Goal: Task Accomplishment & Management: Use online tool/utility

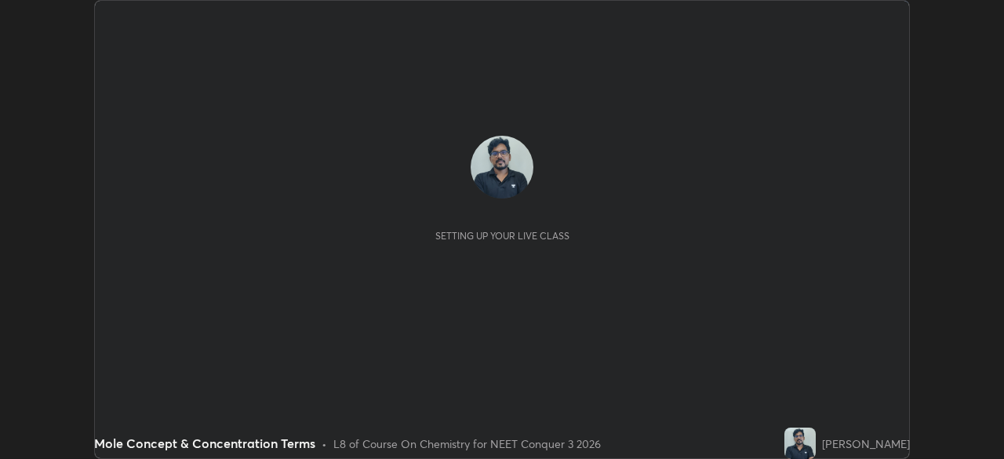
scroll to position [459, 1003]
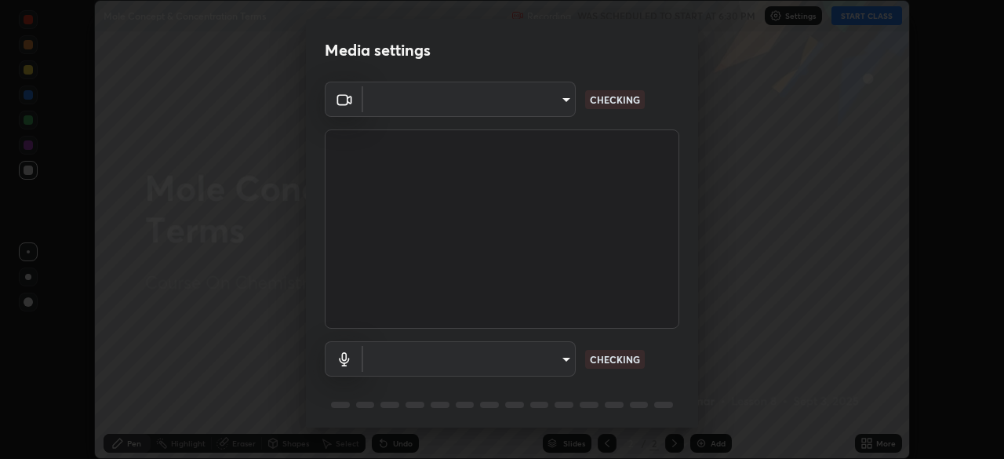
type input "1f3b1a4dbf7f6127e04a7c32b9c59d4571b9df5a52b12507af43ba0352f2305c"
type input "e5b627718591eeaf1f58acbce375d66896c0403349ed2b511c0f677bbfff9090"
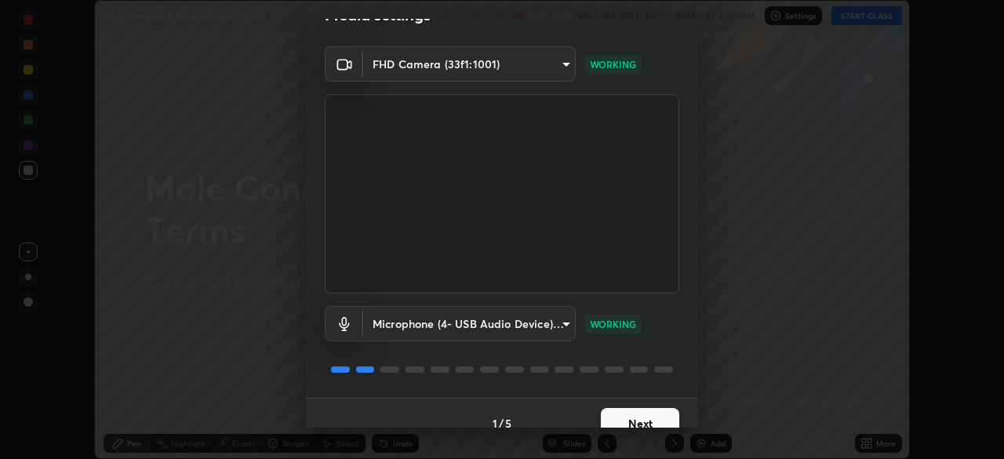
scroll to position [56, 0]
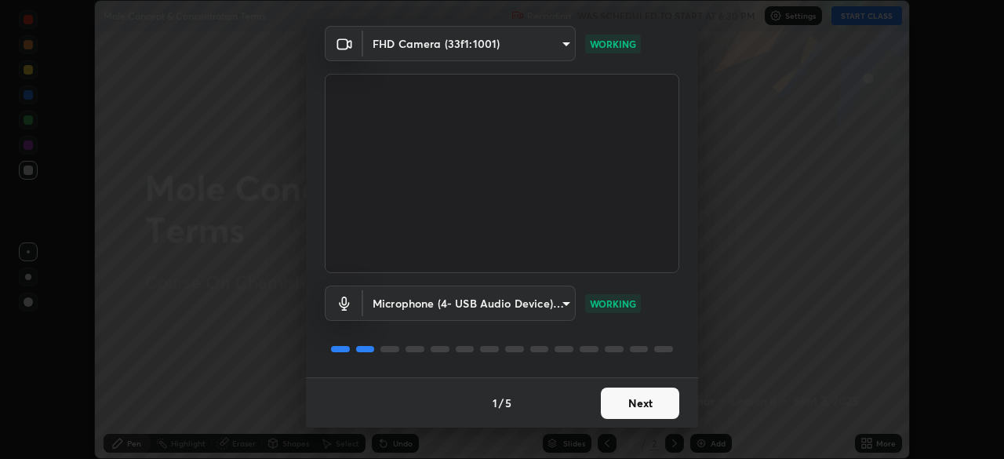
click at [655, 399] on button "Next" at bounding box center [640, 403] width 78 height 31
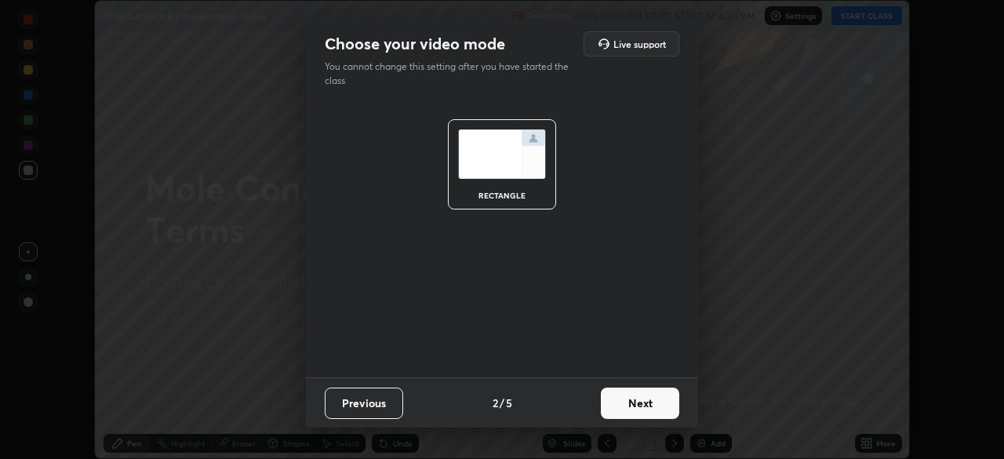
scroll to position [0, 0]
click at [646, 402] on button "Next" at bounding box center [640, 403] width 78 height 31
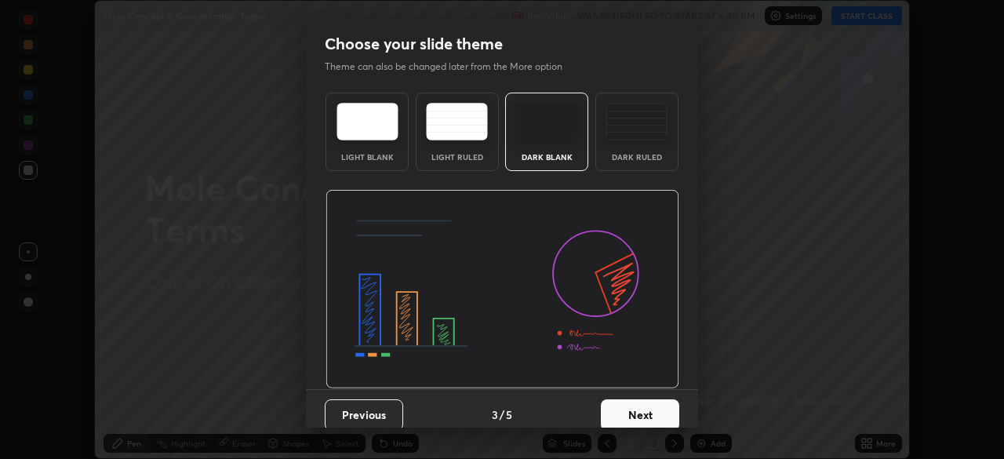
scroll to position [12, 0]
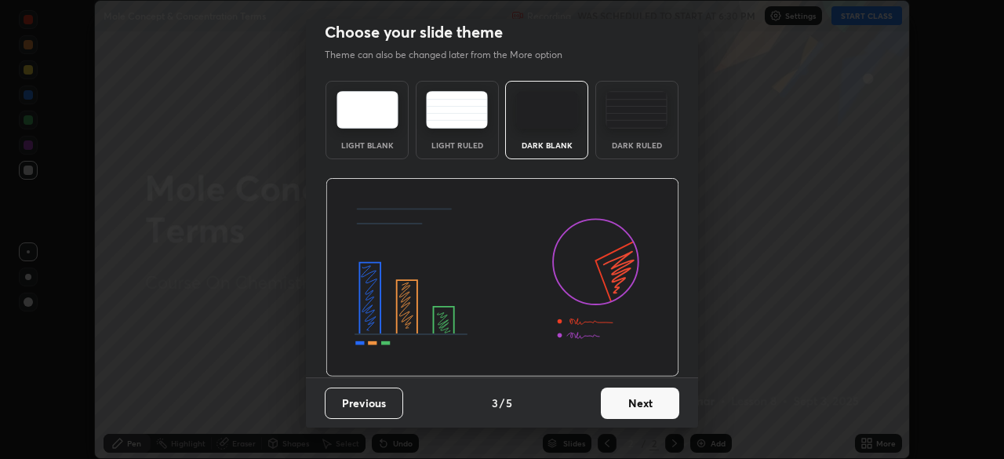
click at [644, 404] on button "Next" at bounding box center [640, 403] width 78 height 31
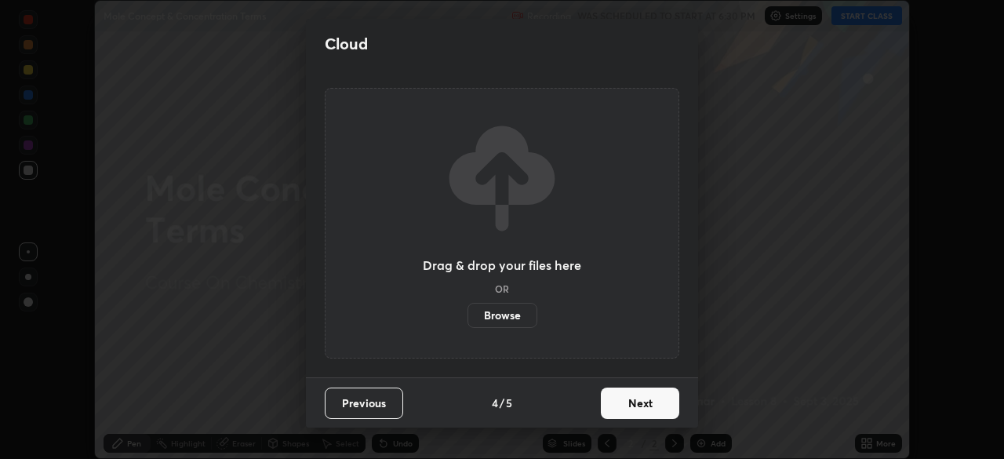
click at [642, 398] on button "Next" at bounding box center [640, 403] width 78 height 31
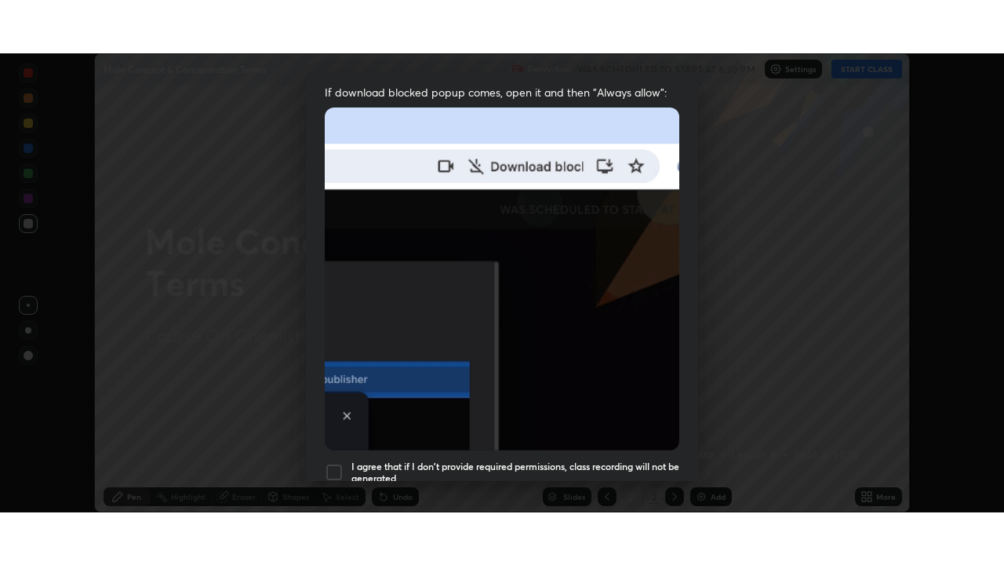
scroll to position [376, 0]
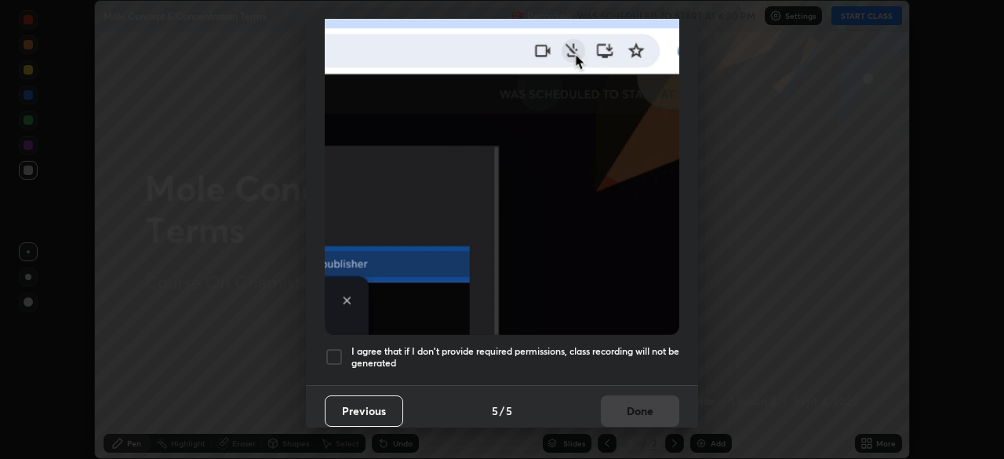
click at [339, 348] on div at bounding box center [334, 357] width 19 height 19
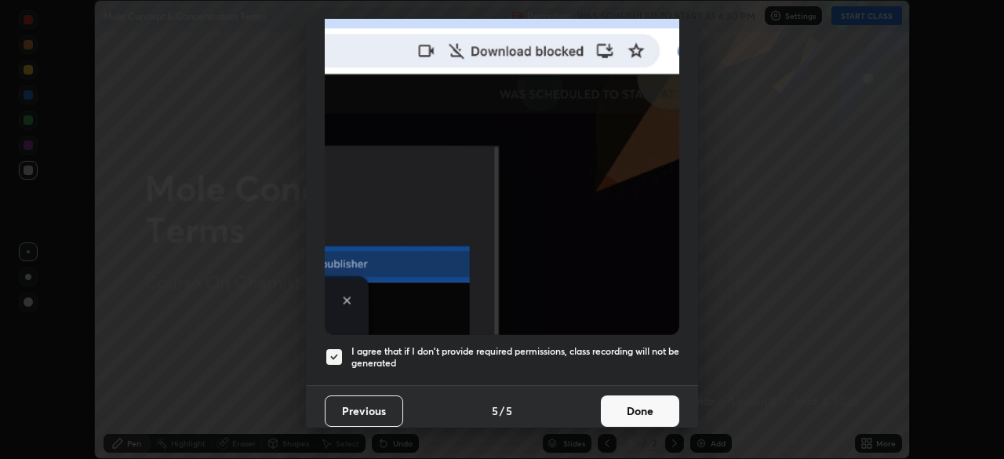
click at [636, 395] on button "Done" at bounding box center [640, 410] width 78 height 31
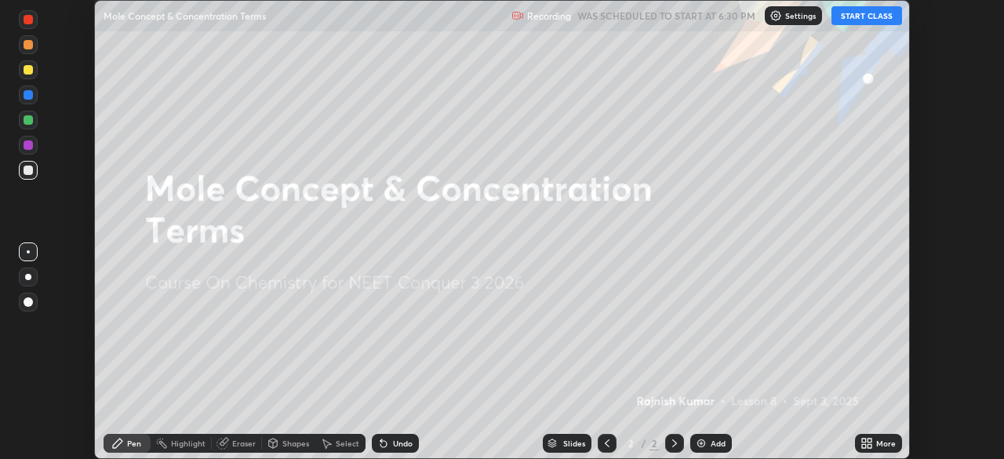
click at [881, 16] on button "START CLASS" at bounding box center [867, 15] width 71 height 19
click at [865, 439] on icon at bounding box center [864, 441] width 4 height 4
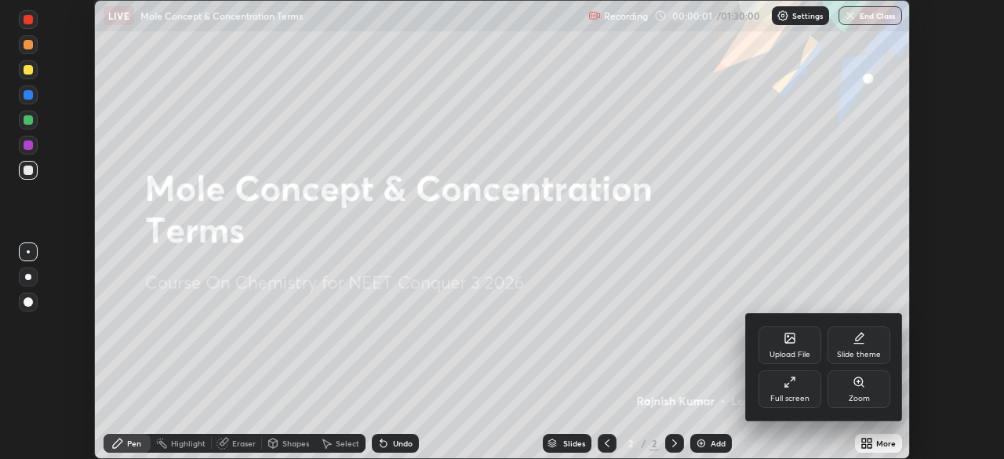
click at [806, 391] on div "Full screen" at bounding box center [790, 389] width 63 height 38
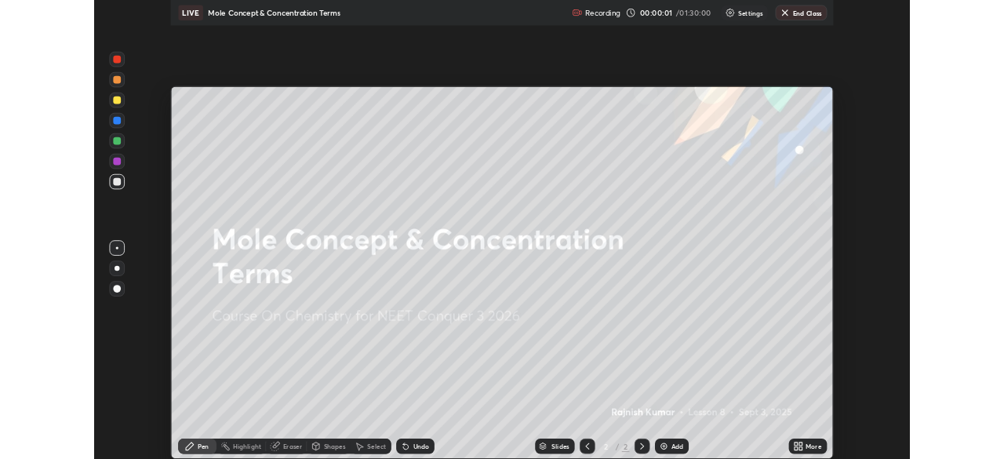
scroll to position [565, 1004]
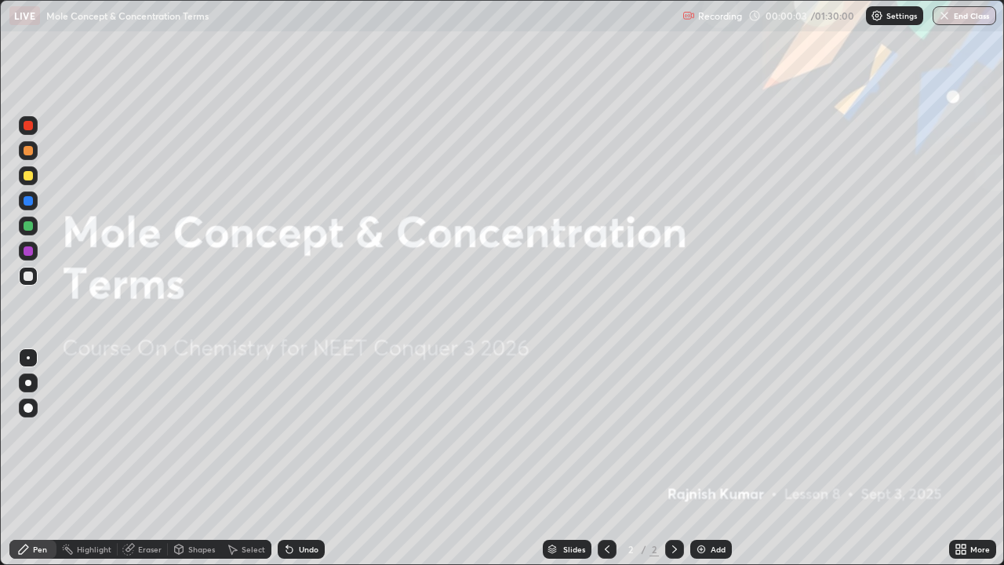
click at [715, 458] on div "Add" at bounding box center [718, 549] width 15 height 8
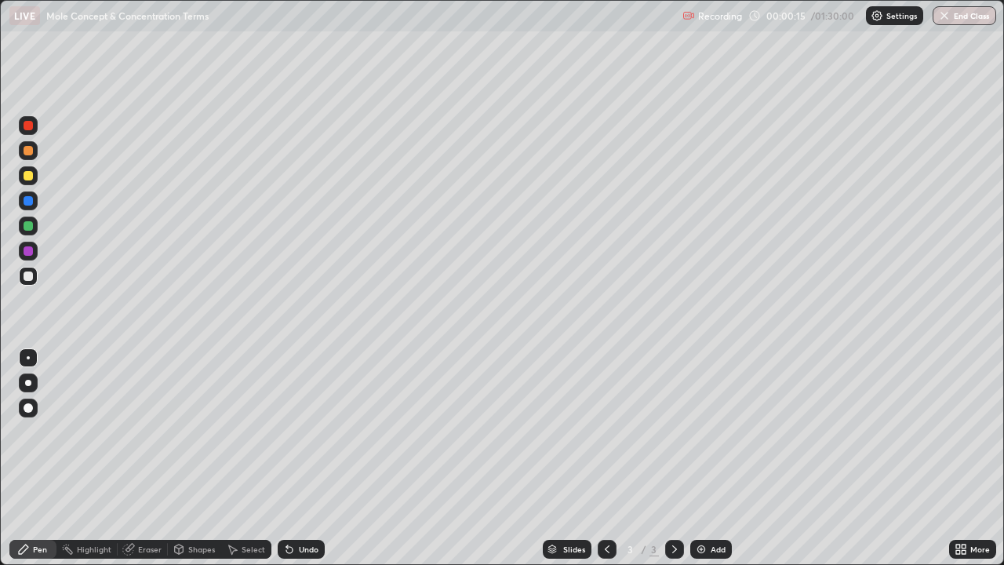
click at [35, 406] on div at bounding box center [28, 408] width 19 height 19
click at [29, 176] on div at bounding box center [28, 175] width 9 height 9
click at [26, 228] on div at bounding box center [28, 225] width 9 height 9
click at [29, 176] on div at bounding box center [28, 175] width 9 height 9
click at [35, 226] on div at bounding box center [28, 226] width 19 height 19
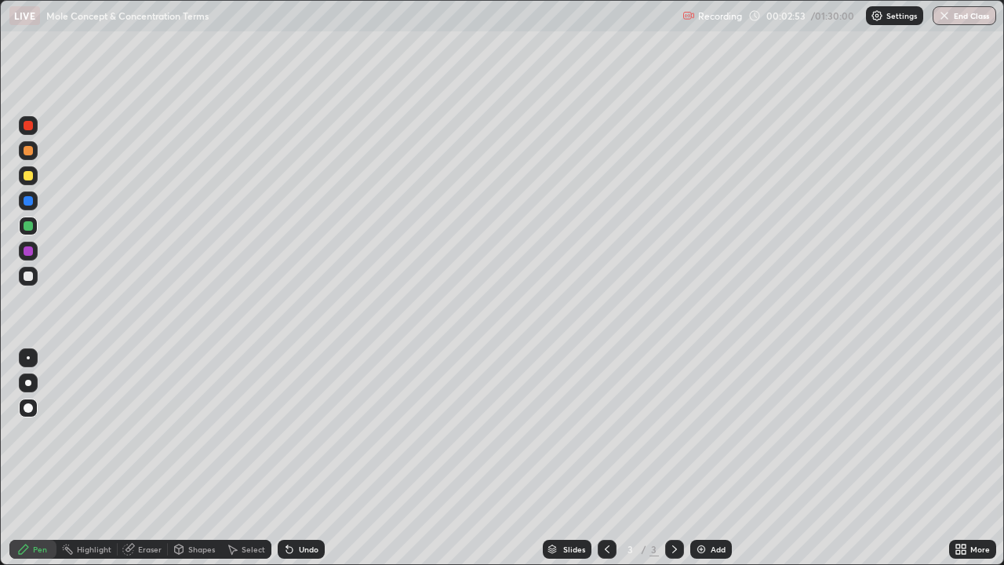
click at [29, 276] on div at bounding box center [28, 275] width 9 height 9
click at [311, 458] on div "Undo" at bounding box center [301, 549] width 47 height 19
click at [315, 458] on div "Undo" at bounding box center [301, 549] width 47 height 19
click at [712, 458] on div "Add" at bounding box center [718, 549] width 15 height 8
click at [35, 177] on div at bounding box center [28, 175] width 19 height 19
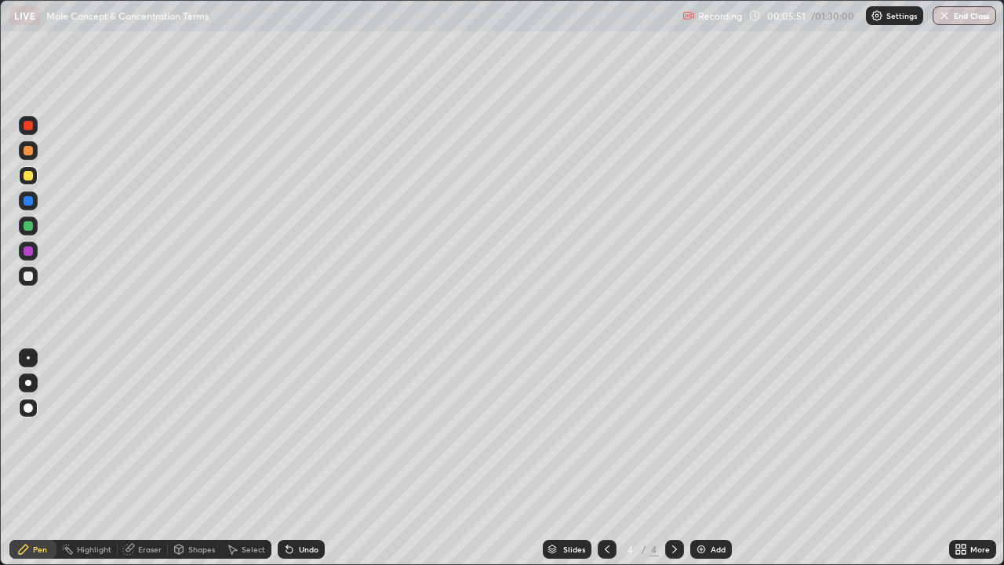
click at [30, 227] on div at bounding box center [28, 225] width 9 height 9
click at [32, 275] on div at bounding box center [28, 275] width 9 height 9
click at [31, 230] on div at bounding box center [28, 225] width 9 height 9
click at [29, 276] on div at bounding box center [28, 275] width 9 height 9
click at [183, 458] on icon at bounding box center [179, 549] width 13 height 13
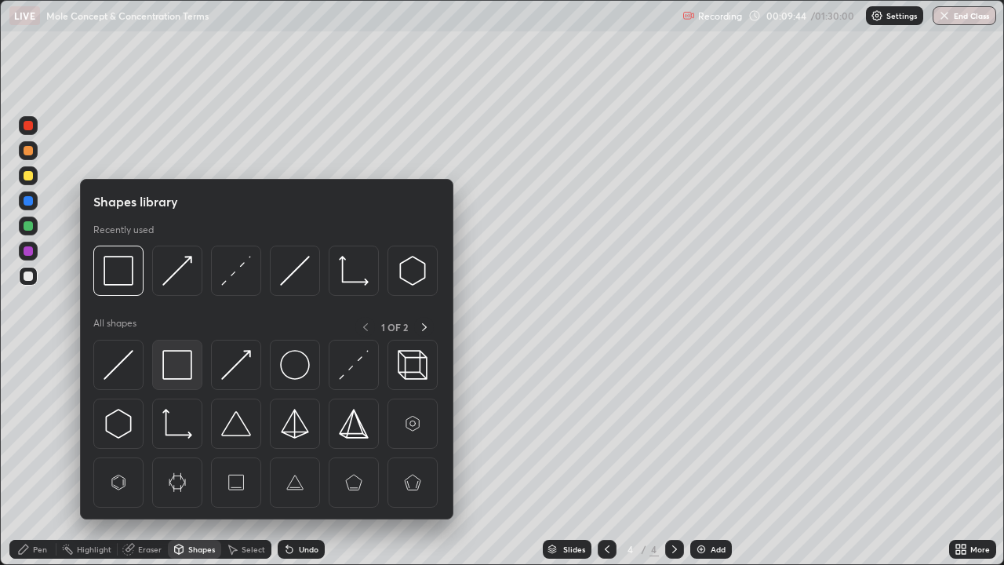
click at [177, 367] on img at bounding box center [177, 365] width 30 height 30
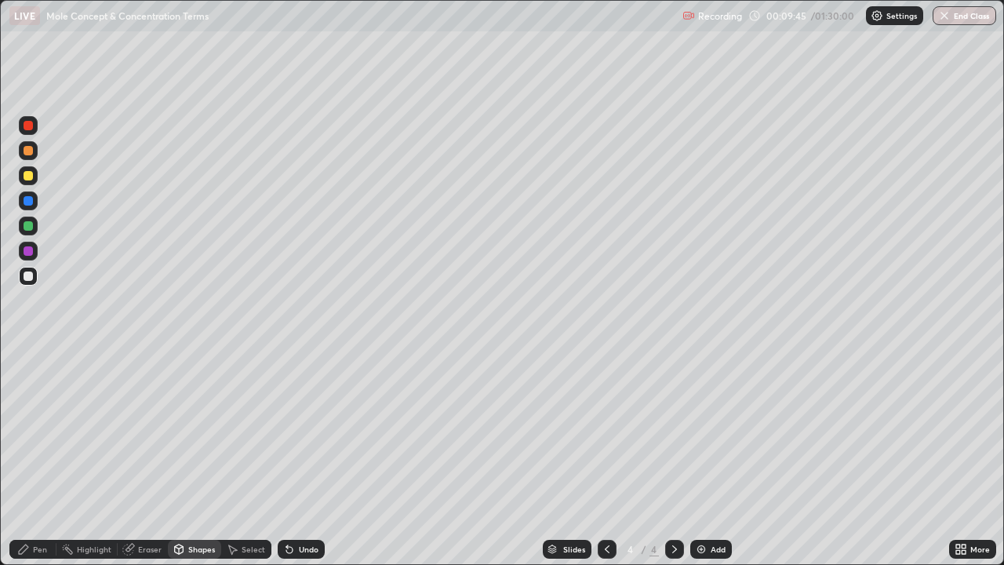
click at [28, 249] on div at bounding box center [28, 250] width 9 height 9
click at [704, 458] on img at bounding box center [701, 549] width 13 height 13
click at [30, 231] on div at bounding box center [28, 226] width 19 height 19
click at [44, 458] on div "Pen" at bounding box center [40, 549] width 14 height 8
click at [25, 174] on div at bounding box center [28, 175] width 9 height 9
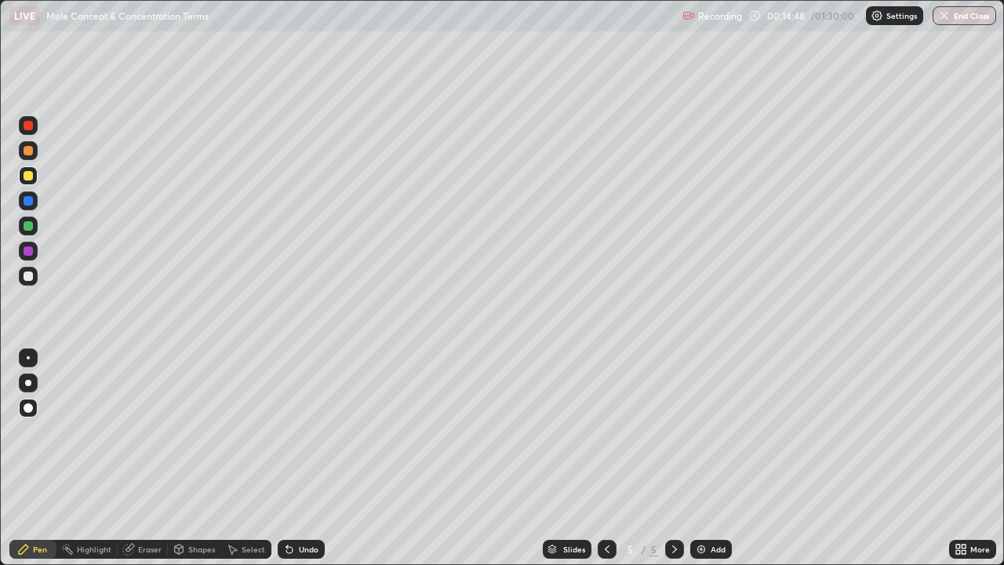
click at [191, 458] on div "Shapes" at bounding box center [194, 549] width 53 height 19
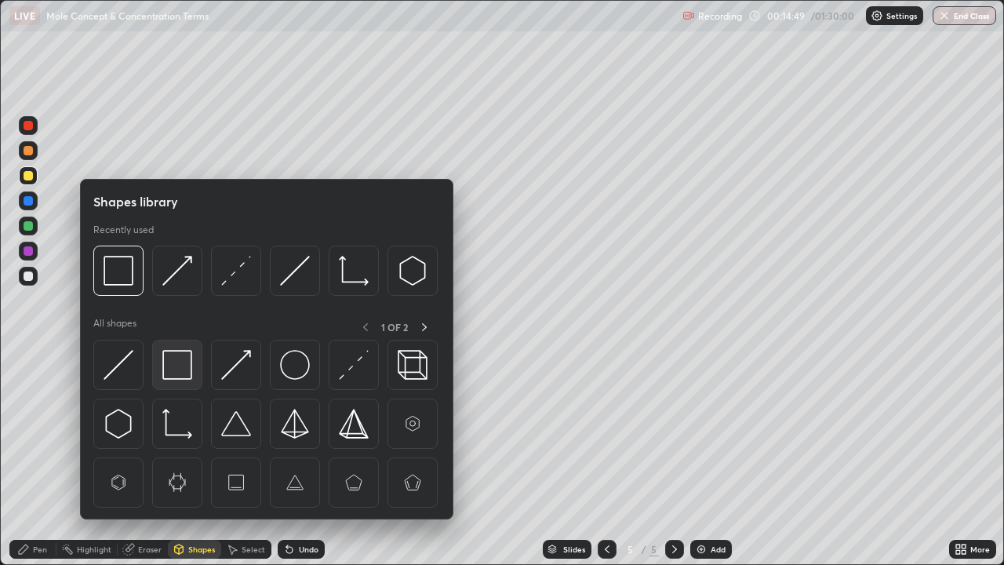
click at [179, 369] on img at bounding box center [177, 365] width 30 height 30
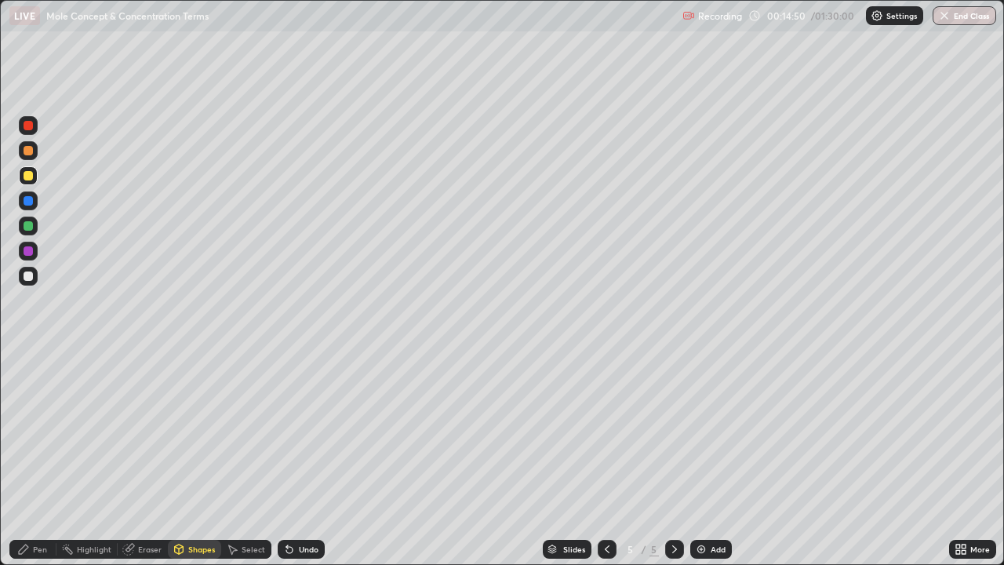
click at [35, 256] on div at bounding box center [28, 251] width 19 height 19
click at [31, 227] on div at bounding box center [28, 225] width 9 height 9
click at [29, 176] on div at bounding box center [28, 175] width 9 height 9
click at [299, 458] on div "Undo" at bounding box center [309, 549] width 20 height 8
click at [28, 458] on icon at bounding box center [23, 549] width 13 height 13
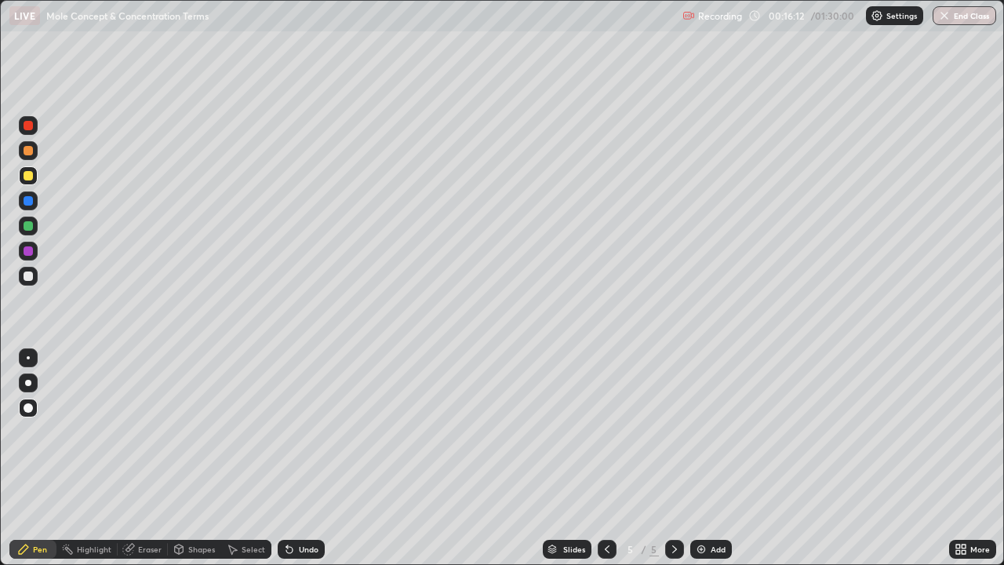
click at [35, 228] on div at bounding box center [28, 226] width 19 height 19
click at [712, 458] on div "Add" at bounding box center [718, 549] width 15 height 8
click at [29, 177] on div at bounding box center [28, 175] width 9 height 9
click at [31, 253] on div at bounding box center [28, 250] width 9 height 9
click at [189, 458] on div "Shapes" at bounding box center [194, 549] width 53 height 19
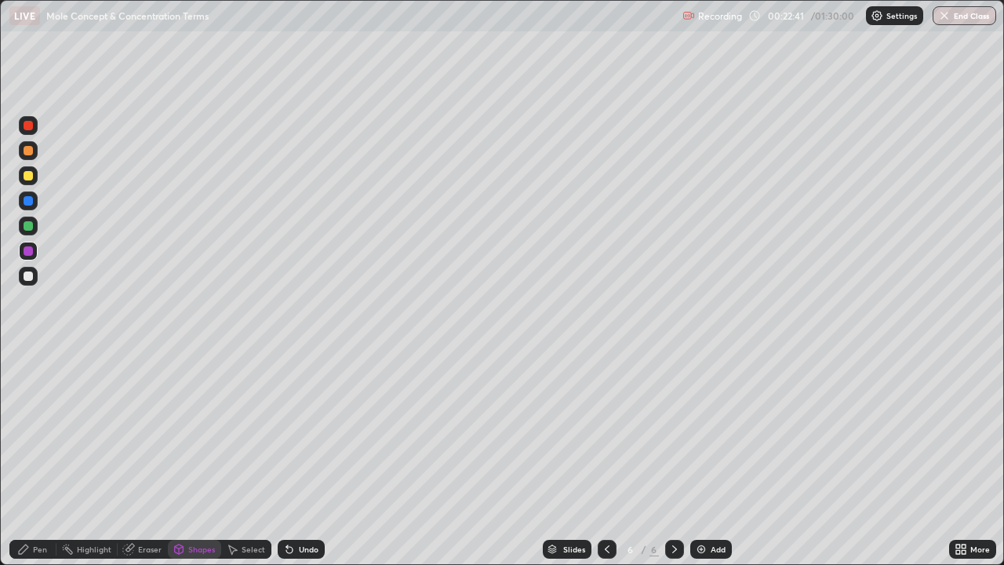
click at [35, 253] on div at bounding box center [28, 251] width 19 height 19
click at [34, 225] on div at bounding box center [28, 226] width 19 height 19
click at [301, 458] on div "Undo" at bounding box center [309, 549] width 20 height 8
click at [27, 458] on icon at bounding box center [23, 549] width 13 height 13
click at [302, 458] on div "Undo" at bounding box center [301, 549] width 47 height 19
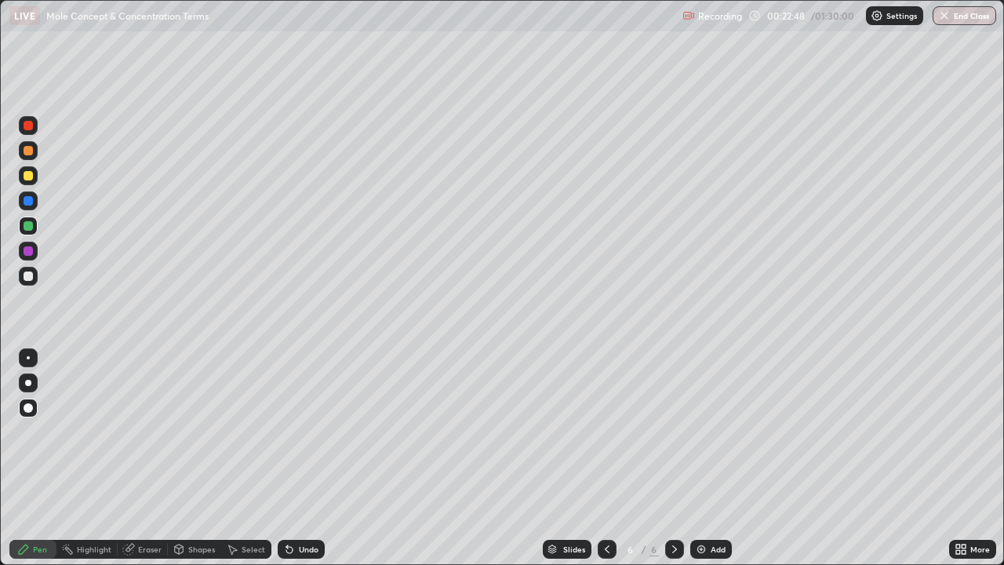
click at [304, 458] on div "Undo" at bounding box center [309, 549] width 20 height 8
click at [24, 458] on icon at bounding box center [23, 549] width 13 height 13
click at [194, 458] on div "Shapes" at bounding box center [201, 549] width 27 height 8
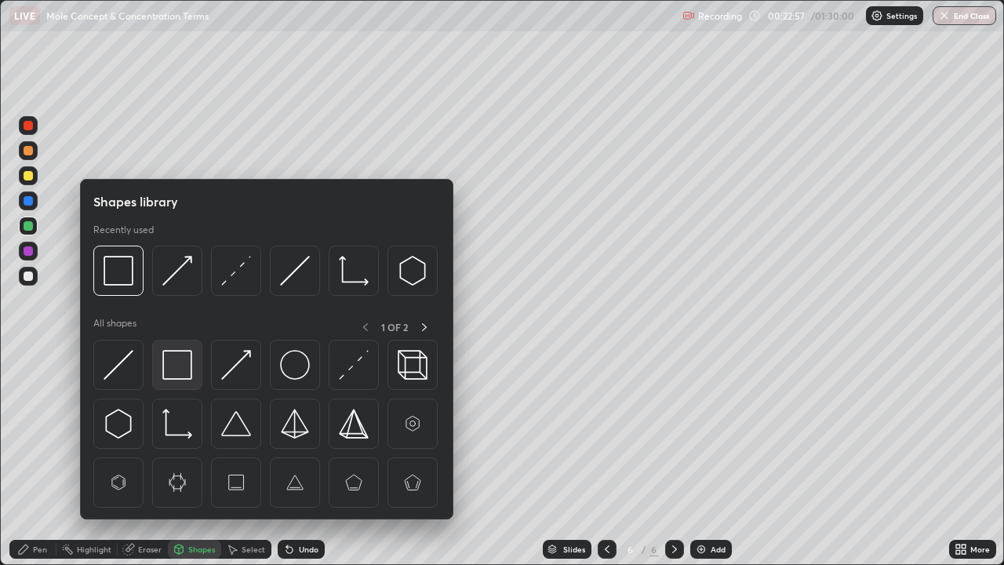
click at [180, 366] on img at bounding box center [177, 365] width 30 height 30
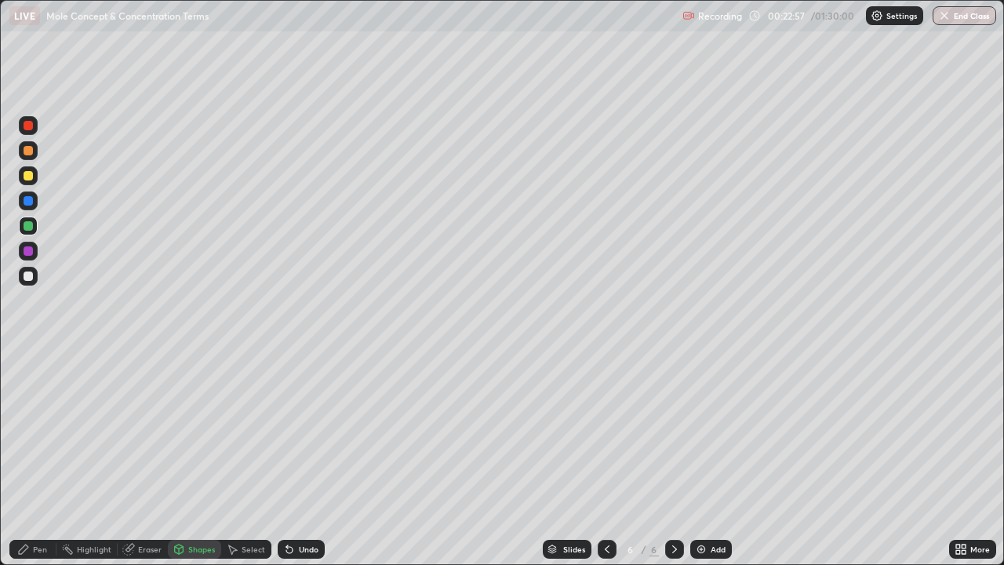
click at [30, 250] on div at bounding box center [28, 250] width 9 height 9
click at [45, 458] on div "Pen" at bounding box center [40, 549] width 14 height 8
click at [31, 230] on div at bounding box center [28, 225] width 9 height 9
click at [708, 458] on div "Add" at bounding box center [711, 549] width 42 height 19
click at [35, 458] on div "Pen" at bounding box center [40, 549] width 14 height 8
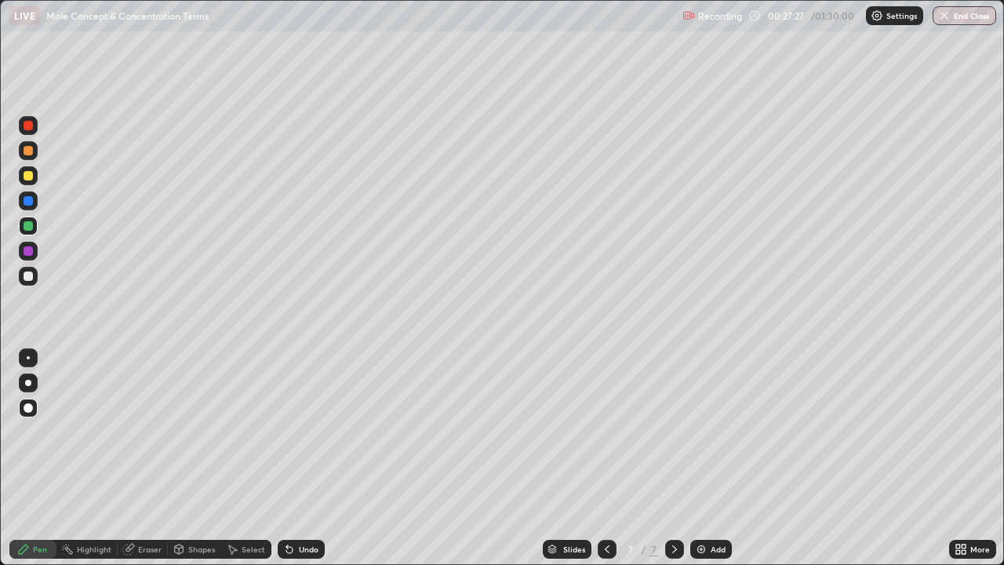
click at [30, 176] on div at bounding box center [28, 175] width 9 height 9
click at [315, 458] on div "Undo" at bounding box center [301, 549] width 47 height 19
click at [294, 458] on div "Undo" at bounding box center [301, 549] width 47 height 19
click at [204, 458] on div "Shapes" at bounding box center [194, 549] width 53 height 19
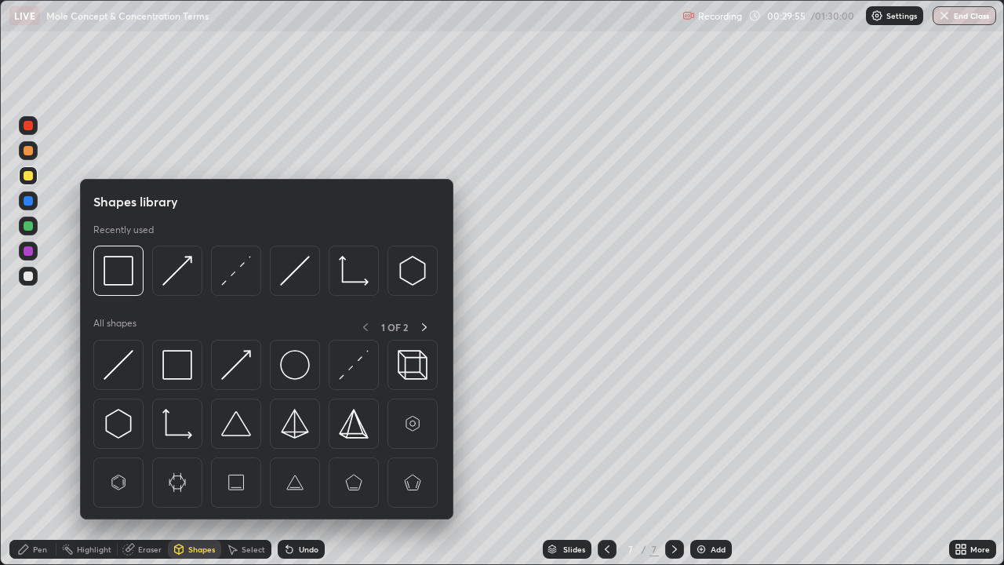
click at [177, 362] on img at bounding box center [177, 365] width 30 height 30
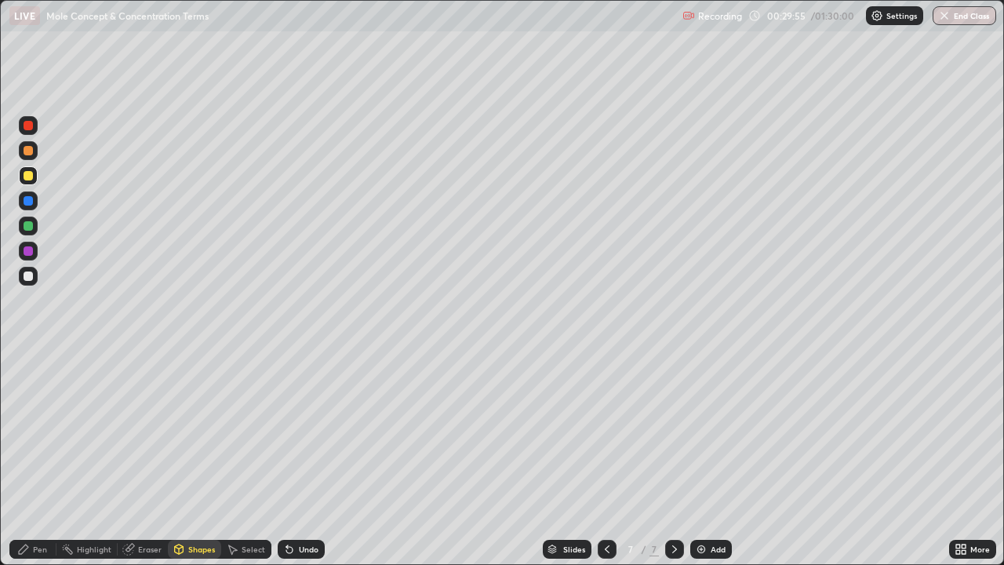
click at [28, 249] on div at bounding box center [28, 250] width 9 height 9
click at [27, 279] on div at bounding box center [28, 275] width 9 height 9
click at [302, 458] on div "Undo" at bounding box center [309, 549] width 20 height 8
click at [35, 458] on div "Pen" at bounding box center [40, 549] width 14 height 8
click at [31, 228] on div at bounding box center [28, 225] width 9 height 9
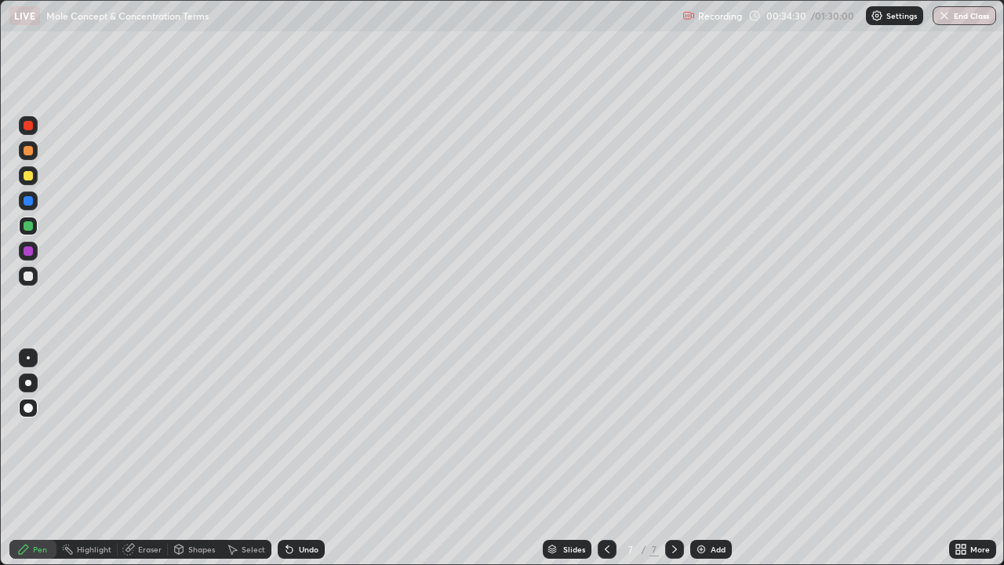
click at [244, 458] on div "Select" at bounding box center [254, 549] width 24 height 8
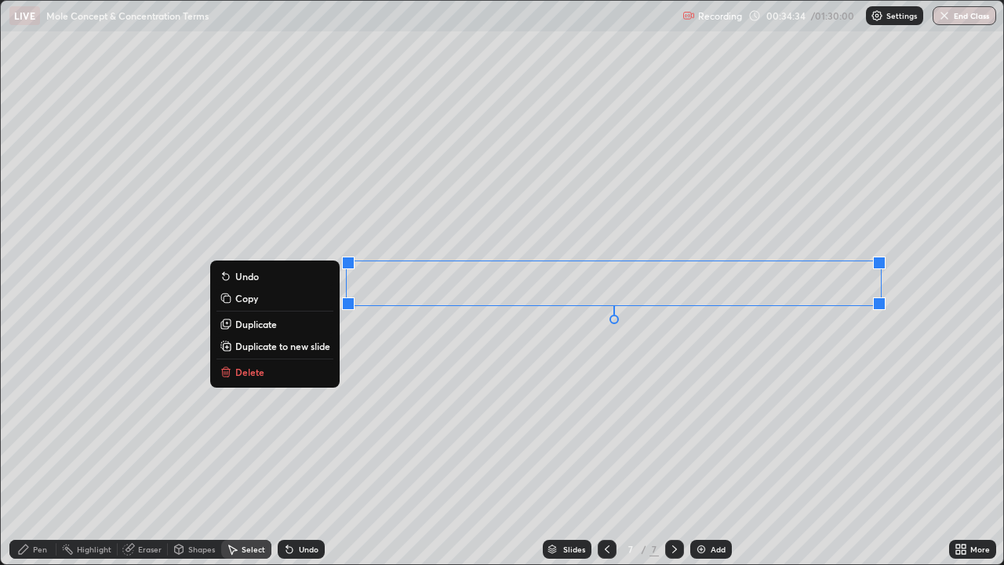
click at [275, 301] on button "Copy" at bounding box center [275, 298] width 117 height 19
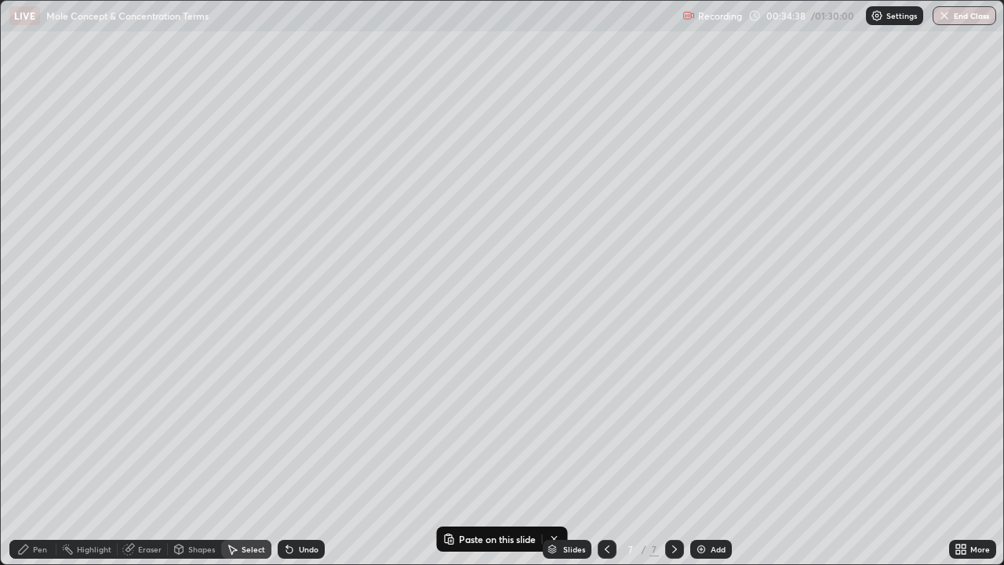
click at [718, 458] on div "Add" at bounding box center [718, 549] width 15 height 8
click at [305, 59] on div "0 ° Undo Copy Paste here Duplicate Duplicate to new slide Delete" at bounding box center [502, 282] width 1003 height 563
click at [394, 120] on button "Paste here" at bounding box center [373, 113] width 68 height 19
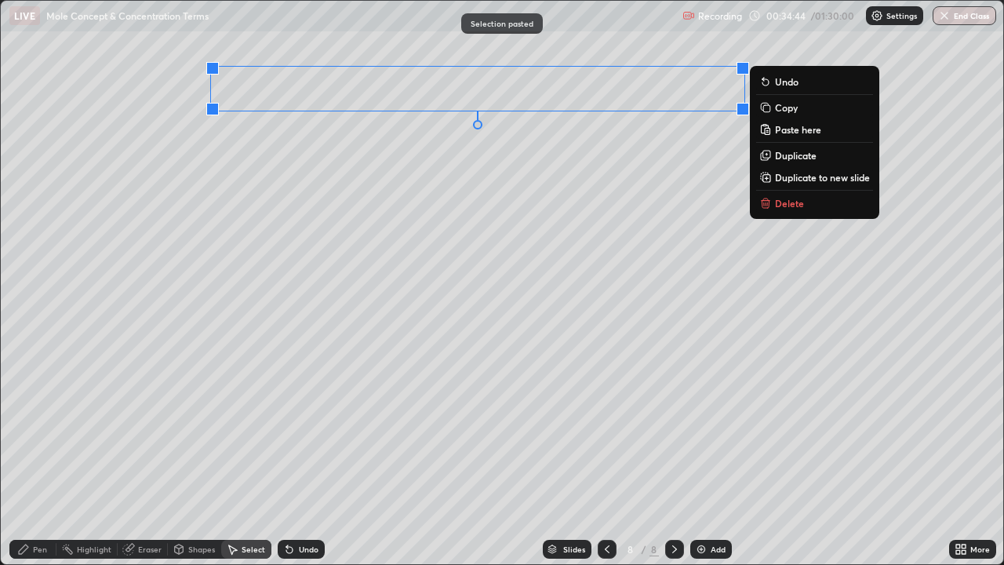
click at [367, 164] on div "0 ° Undo Copy Paste here Duplicate Duplicate to new slide Delete" at bounding box center [502, 282] width 1003 height 563
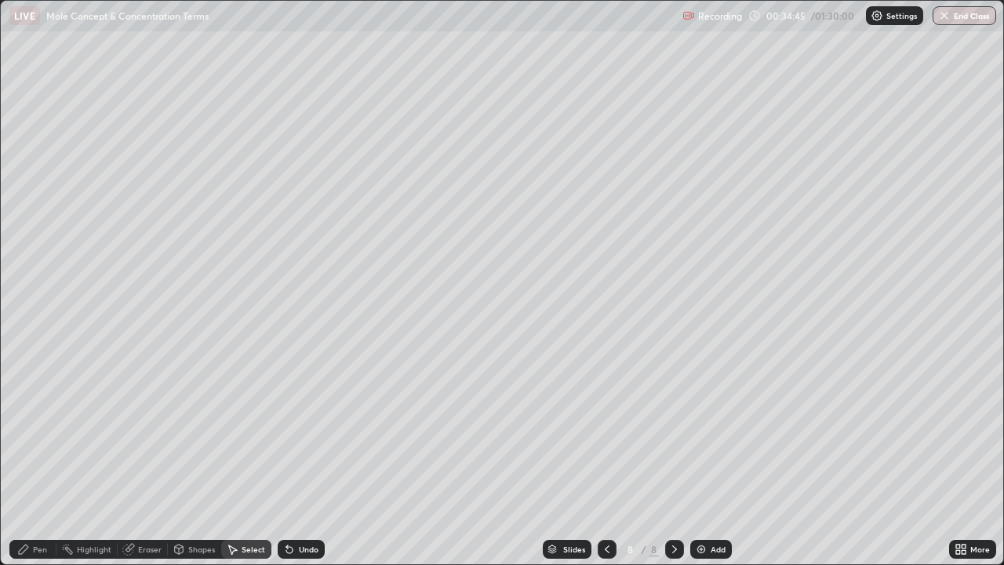
click at [42, 458] on div "Pen" at bounding box center [40, 549] width 14 height 8
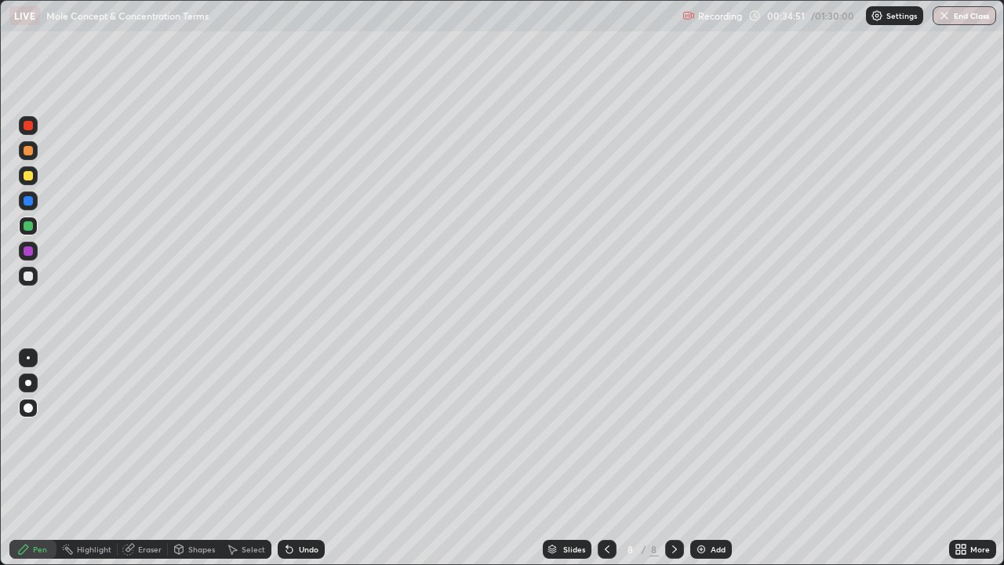
click at [606, 458] on icon at bounding box center [607, 549] width 13 height 13
click at [672, 458] on icon at bounding box center [674, 549] width 13 height 13
click at [605, 458] on div at bounding box center [607, 549] width 19 height 19
click at [673, 458] on icon at bounding box center [674, 549] width 13 height 13
click at [31, 251] on div at bounding box center [28, 250] width 9 height 9
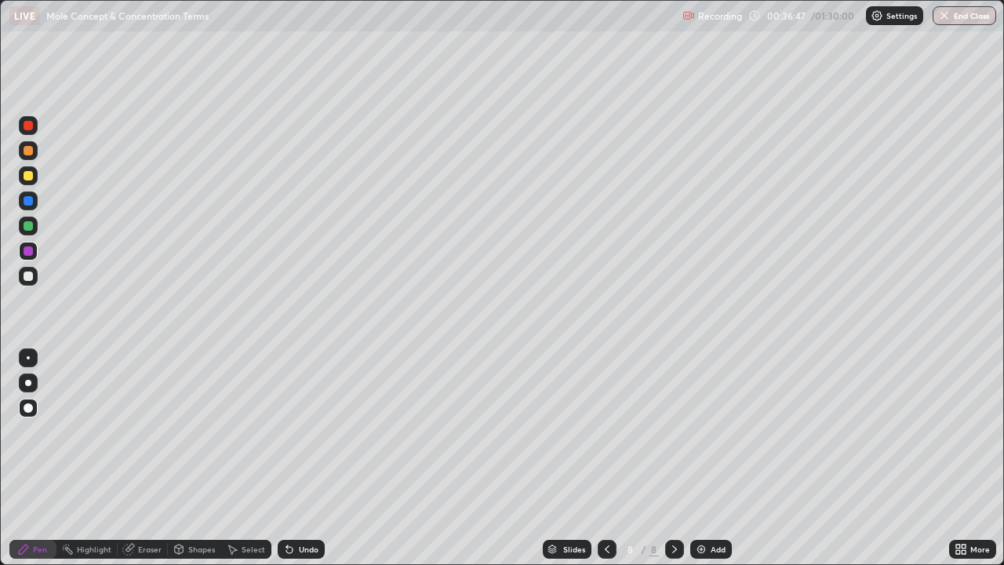
click at [192, 458] on div "Shapes" at bounding box center [201, 549] width 27 height 8
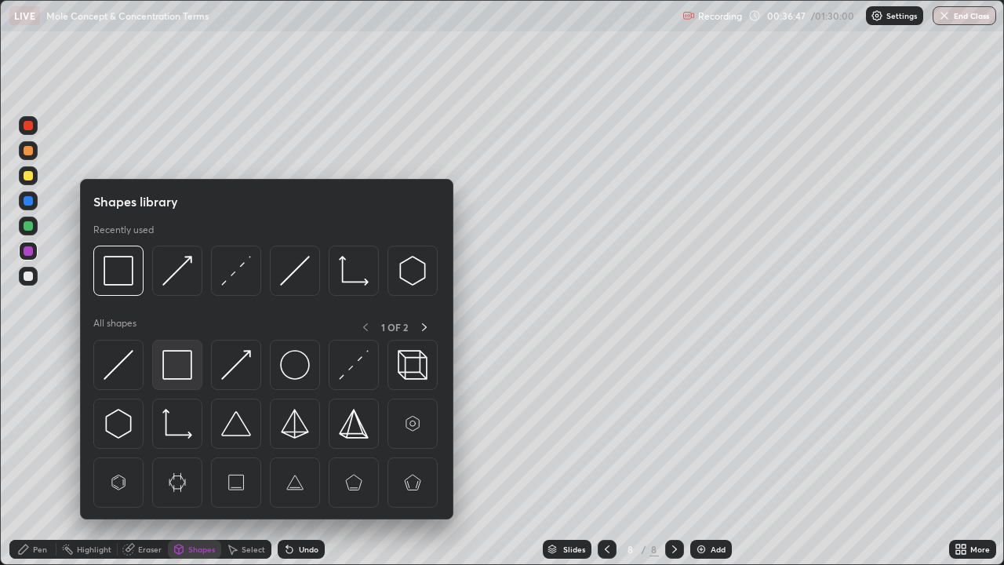
click at [180, 373] on img at bounding box center [177, 365] width 30 height 30
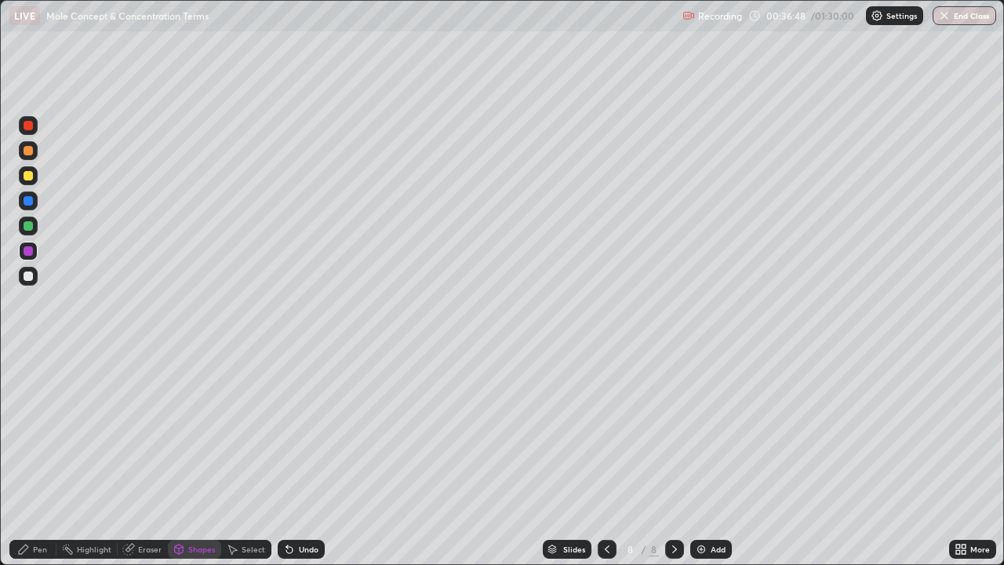
click at [35, 254] on div at bounding box center [28, 251] width 19 height 19
click at [30, 277] on div at bounding box center [28, 275] width 9 height 9
click at [304, 458] on div "Undo" at bounding box center [309, 549] width 20 height 8
click at [33, 458] on div "Pen" at bounding box center [32, 549] width 47 height 19
click at [36, 180] on div at bounding box center [28, 175] width 19 height 19
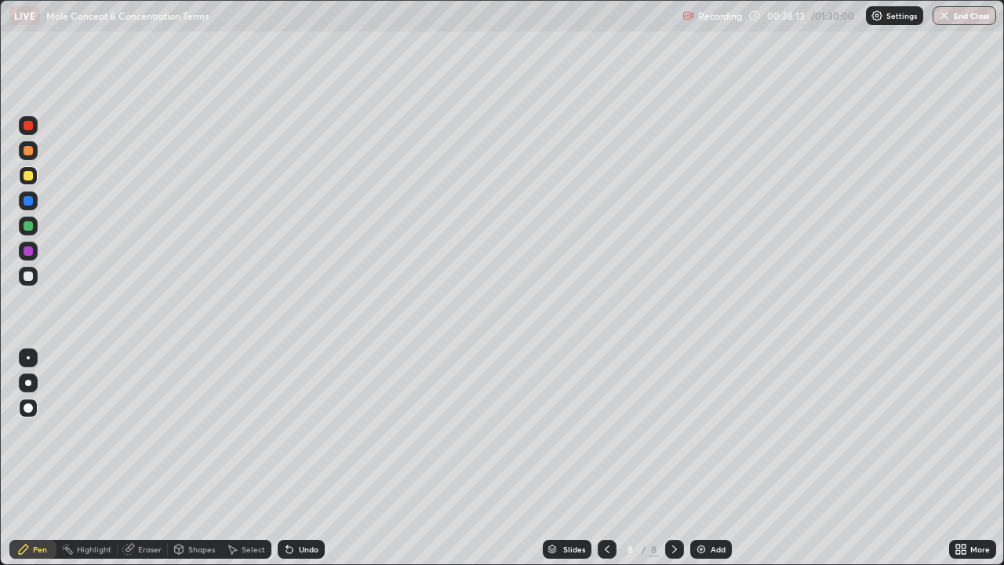
click at [600, 458] on div at bounding box center [607, 549] width 19 height 19
click at [293, 458] on div "Undo" at bounding box center [301, 549] width 47 height 19
click at [25, 222] on div at bounding box center [28, 225] width 9 height 9
click at [674, 458] on div at bounding box center [674, 549] width 19 height 19
click at [711, 458] on div "Add" at bounding box center [718, 549] width 15 height 8
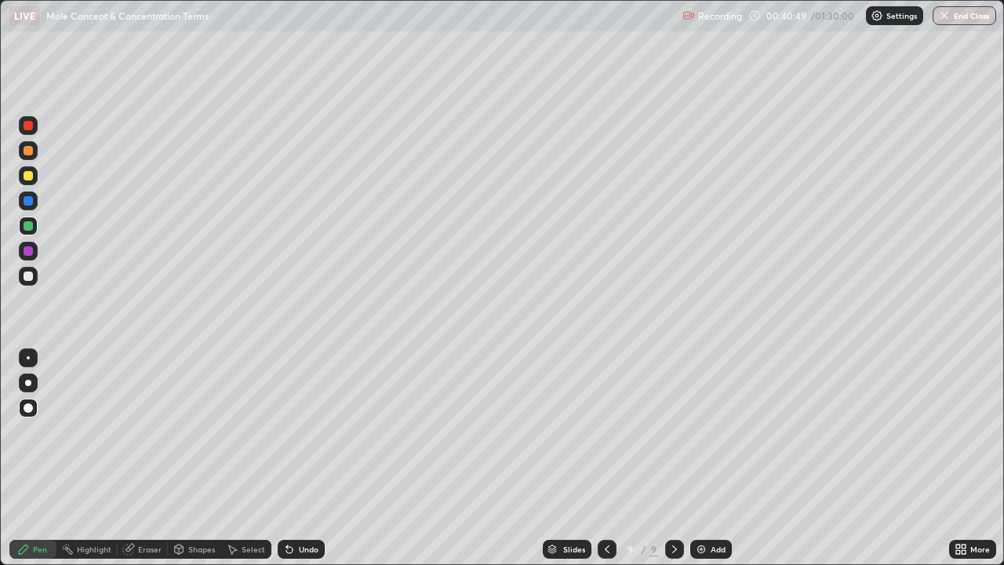
click at [29, 175] on div at bounding box center [28, 175] width 9 height 9
click at [198, 458] on div "Shapes" at bounding box center [201, 549] width 27 height 8
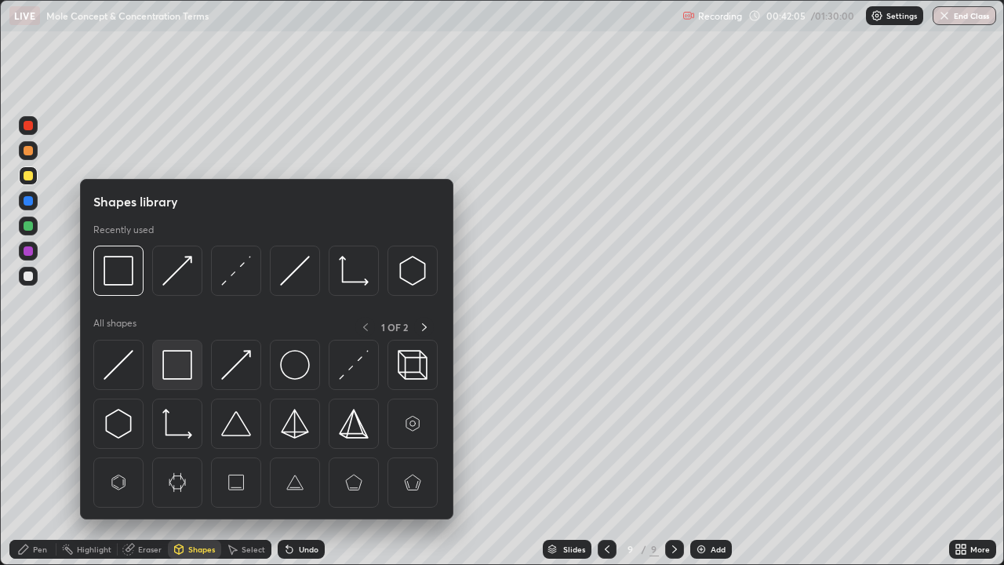
click at [184, 368] on img at bounding box center [177, 365] width 30 height 30
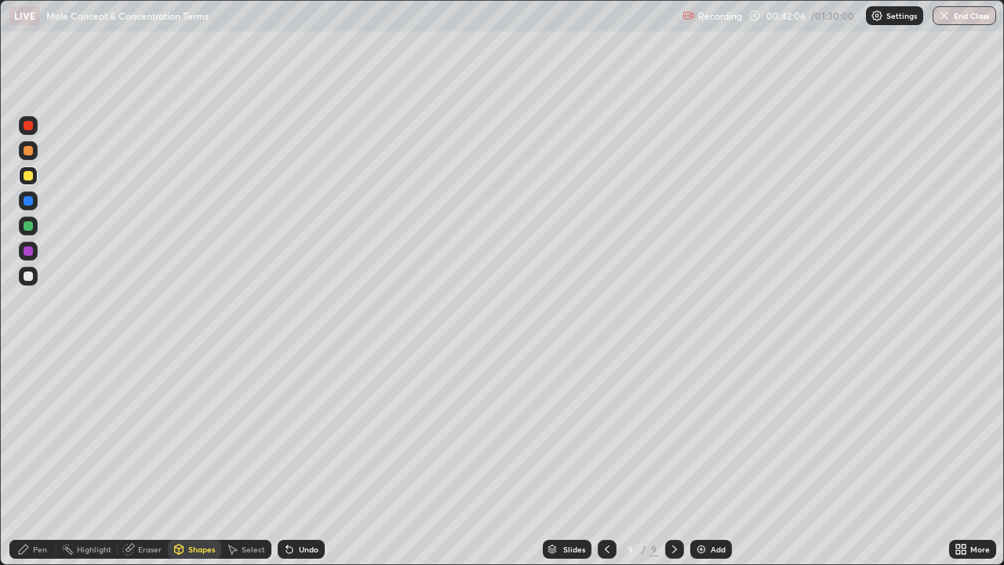
click at [29, 253] on div at bounding box center [28, 250] width 9 height 9
click at [41, 458] on div "Pen" at bounding box center [40, 549] width 14 height 8
click at [31, 178] on div at bounding box center [28, 175] width 9 height 9
click at [32, 272] on div at bounding box center [28, 276] width 19 height 19
click at [302, 458] on div "Undo" at bounding box center [309, 549] width 20 height 8
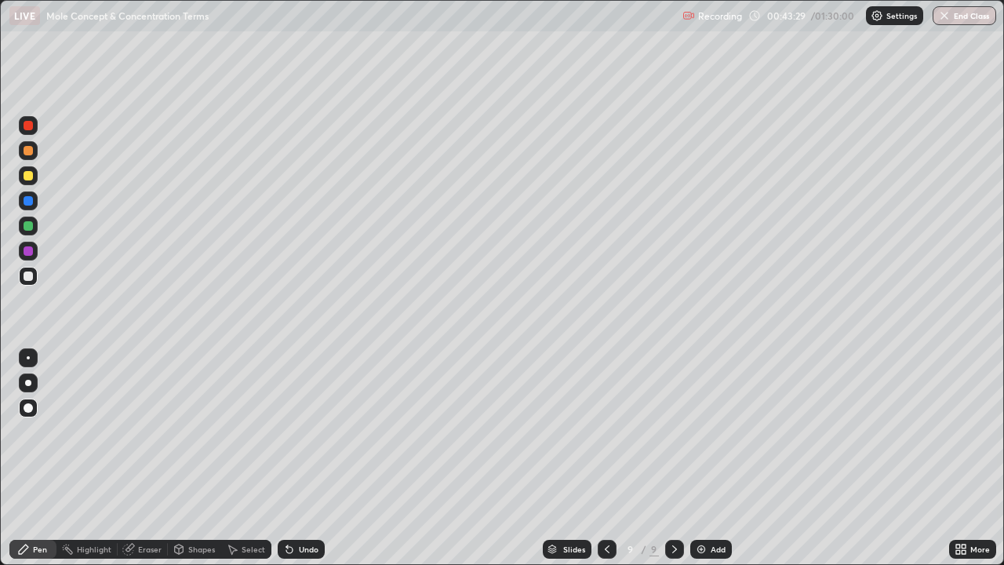
click at [24, 230] on div at bounding box center [28, 226] width 19 height 19
click at [31, 224] on div at bounding box center [28, 225] width 9 height 9
click at [299, 458] on div "Undo" at bounding box center [309, 549] width 20 height 8
click at [298, 458] on div "Undo" at bounding box center [301, 549] width 47 height 19
click at [245, 458] on div "Select" at bounding box center [254, 549] width 24 height 8
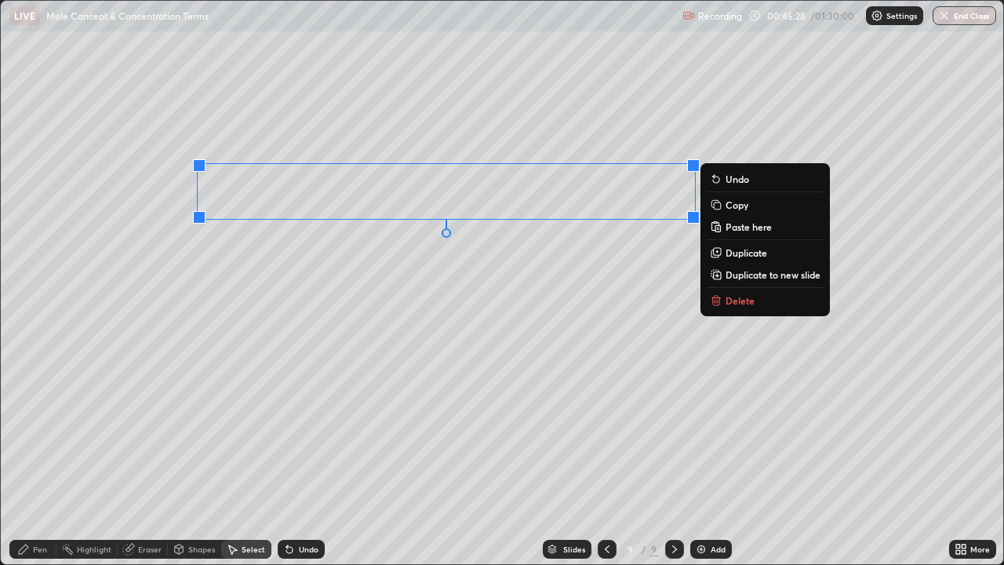
click at [742, 206] on p "Copy" at bounding box center [737, 204] width 23 height 13
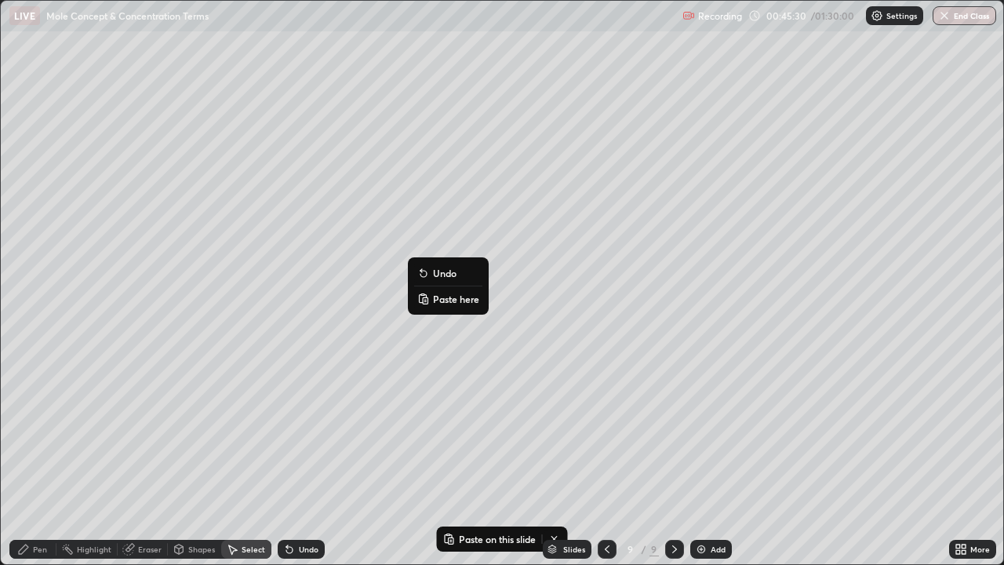
click at [444, 297] on p "Paste here" at bounding box center [456, 299] width 46 height 13
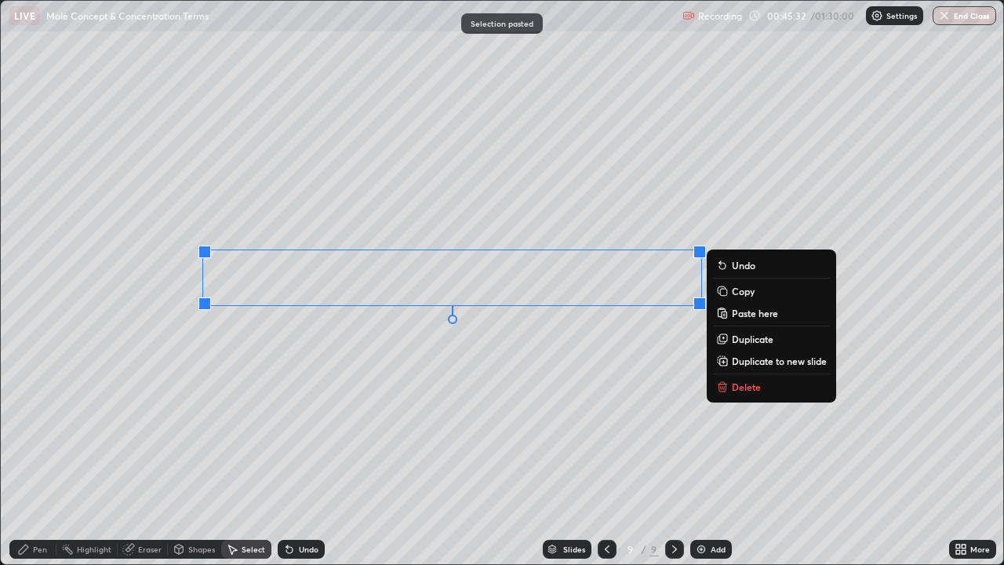
click at [282, 373] on div "0 ° Undo Copy Paste here Duplicate Duplicate to new slide Delete" at bounding box center [502, 282] width 1003 height 563
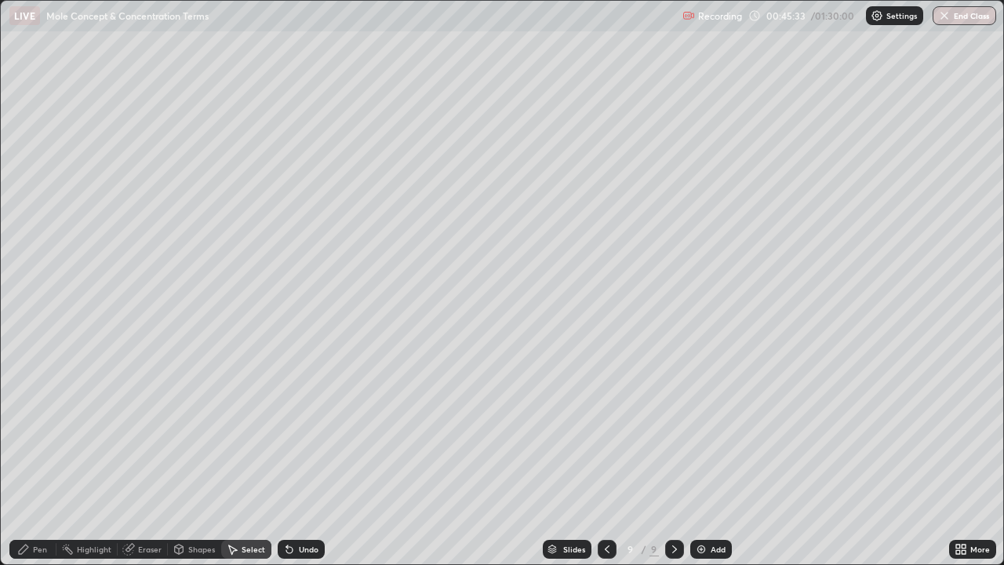
click at [35, 458] on div "Pen" at bounding box center [40, 549] width 14 height 8
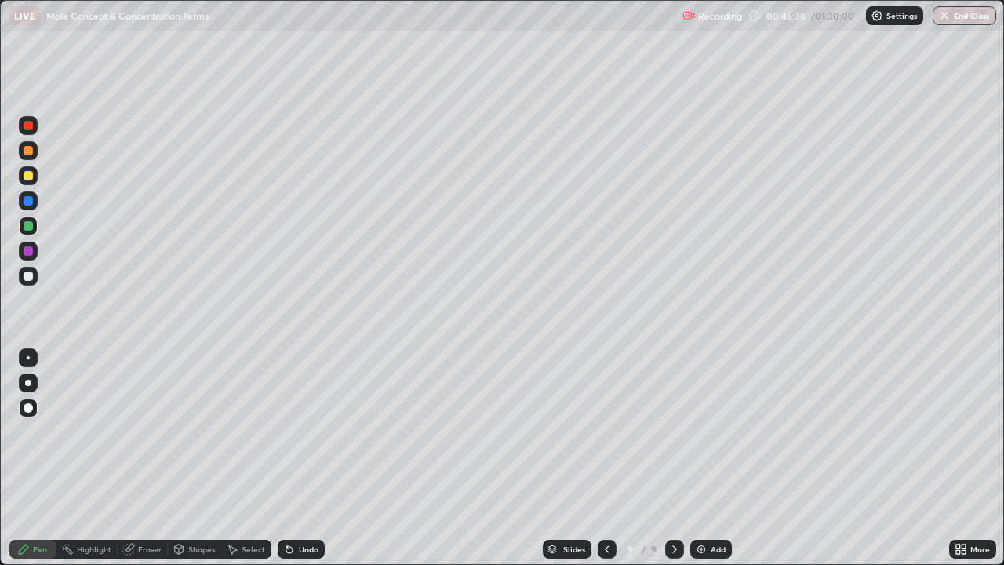
click at [148, 458] on div "Eraser" at bounding box center [150, 549] width 24 height 8
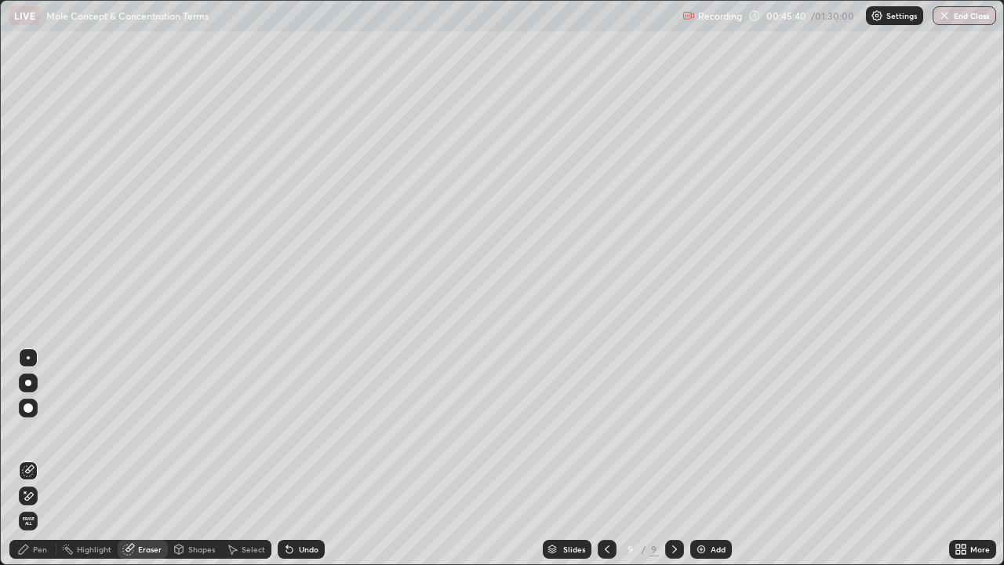
click at [38, 458] on div "Pen" at bounding box center [32, 549] width 47 height 19
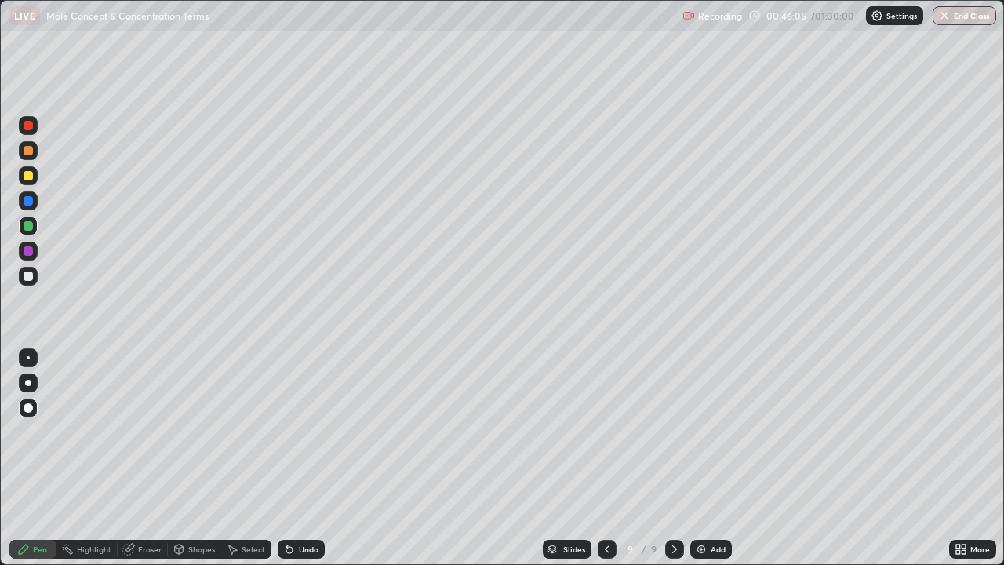
click at [29, 251] on div at bounding box center [28, 250] width 9 height 9
click at [243, 458] on div "Select" at bounding box center [254, 549] width 24 height 8
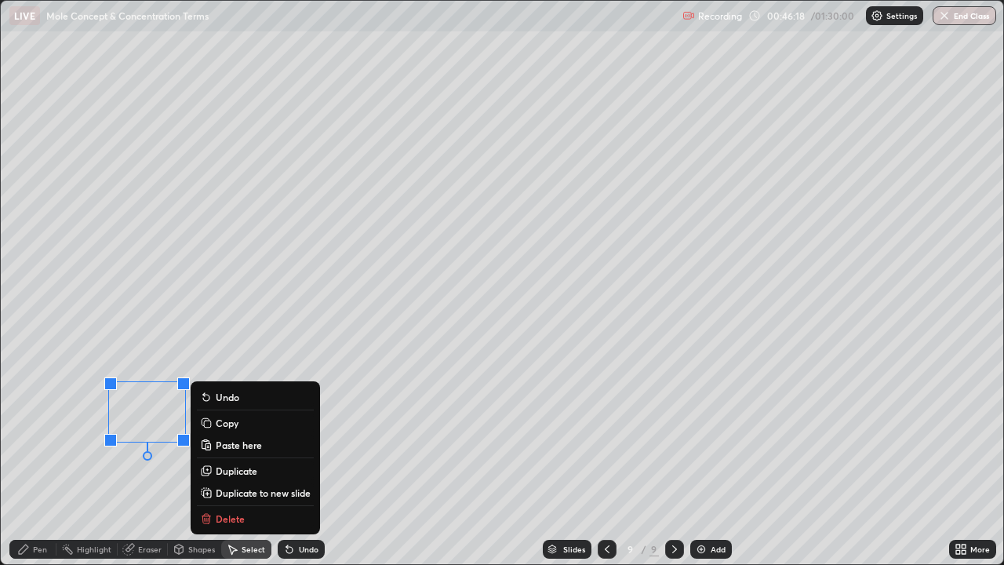
click at [36, 458] on div "Pen" at bounding box center [40, 549] width 14 height 8
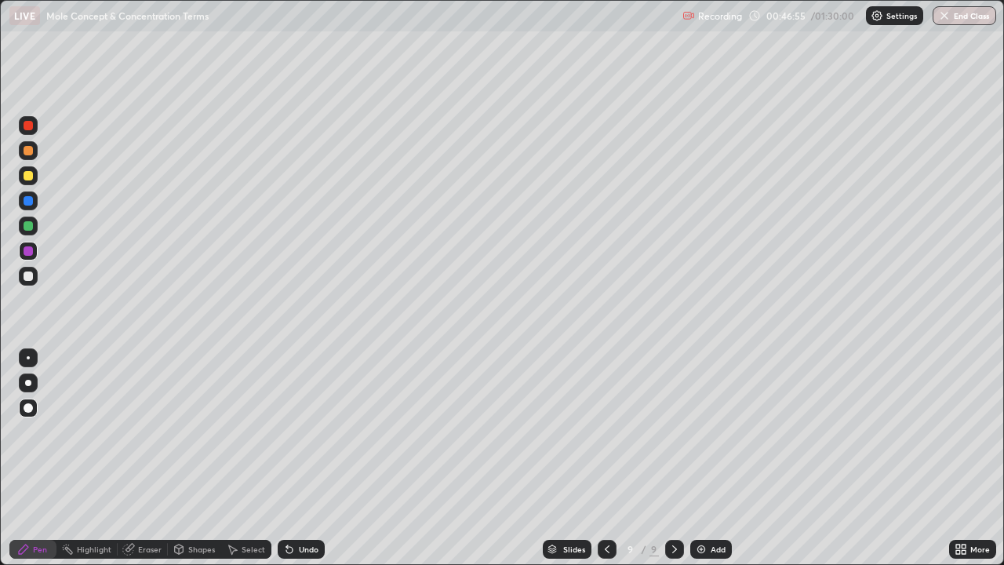
click at [30, 229] on div at bounding box center [28, 225] width 9 height 9
click at [712, 458] on div "Add" at bounding box center [718, 549] width 15 height 8
click at [30, 182] on div at bounding box center [28, 175] width 19 height 19
click at [310, 458] on div "Undo" at bounding box center [309, 549] width 20 height 8
click at [308, 458] on div "Undo" at bounding box center [309, 549] width 20 height 8
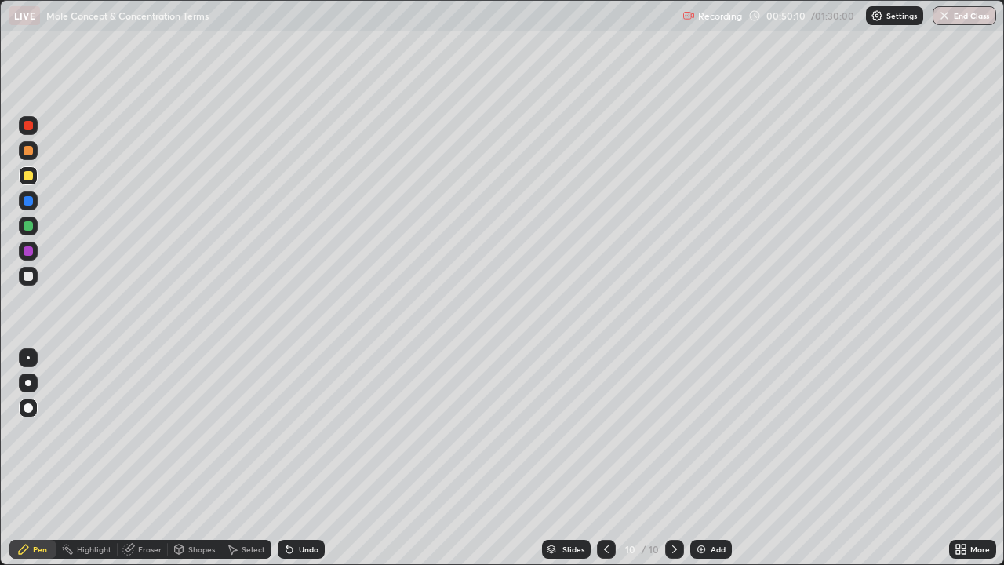
click at [311, 458] on div "Undo" at bounding box center [301, 549] width 47 height 19
click at [312, 458] on div "Undo" at bounding box center [309, 549] width 20 height 8
click at [315, 458] on div "Undo" at bounding box center [309, 549] width 20 height 8
click at [317, 458] on div "Undo" at bounding box center [301, 549] width 47 height 19
click at [316, 458] on div "Undo" at bounding box center [301, 549] width 47 height 19
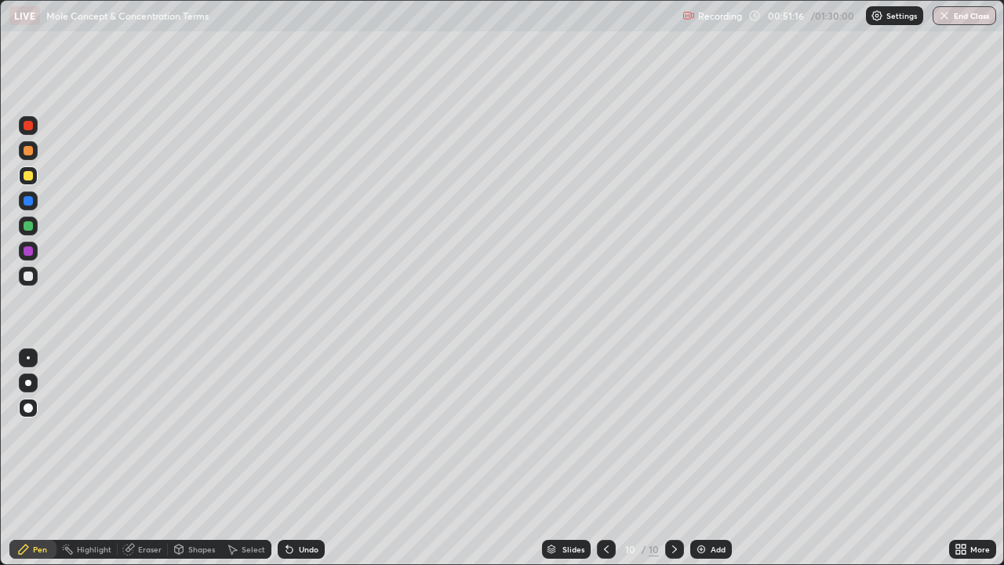
click at [195, 458] on div "Shapes" at bounding box center [201, 549] width 27 height 8
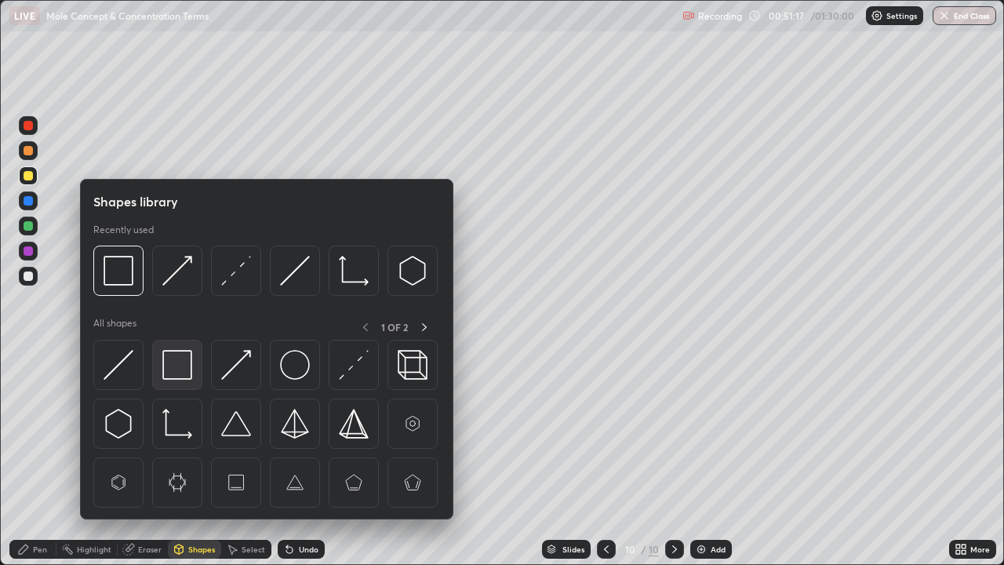
click at [189, 365] on img at bounding box center [177, 365] width 30 height 30
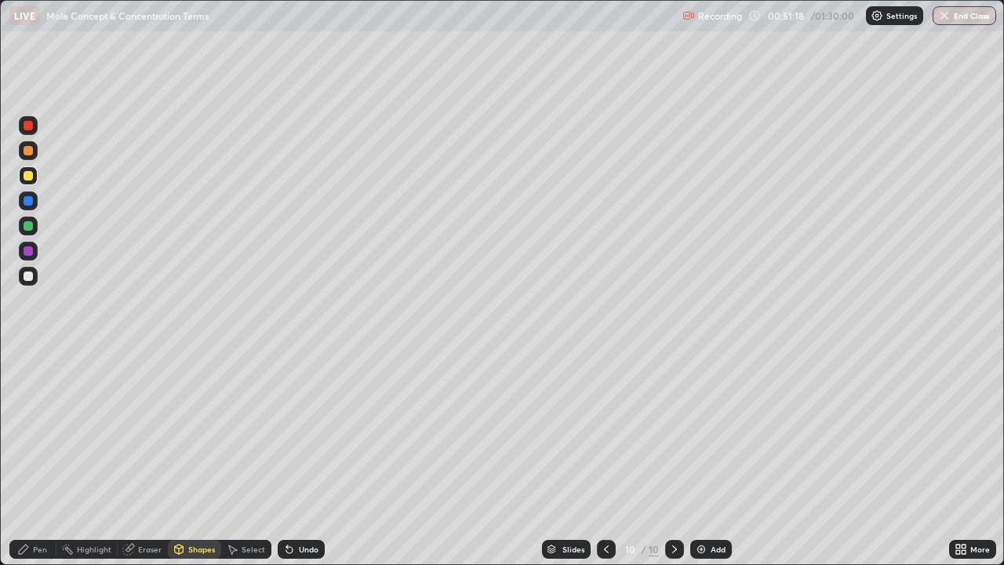
click at [28, 249] on div at bounding box center [28, 250] width 9 height 9
click at [27, 250] on div at bounding box center [28, 250] width 9 height 9
click at [294, 458] on div "Undo" at bounding box center [301, 549] width 47 height 19
click at [38, 458] on div "Pen" at bounding box center [40, 549] width 14 height 8
click at [237, 458] on icon at bounding box center [232, 549] width 13 height 13
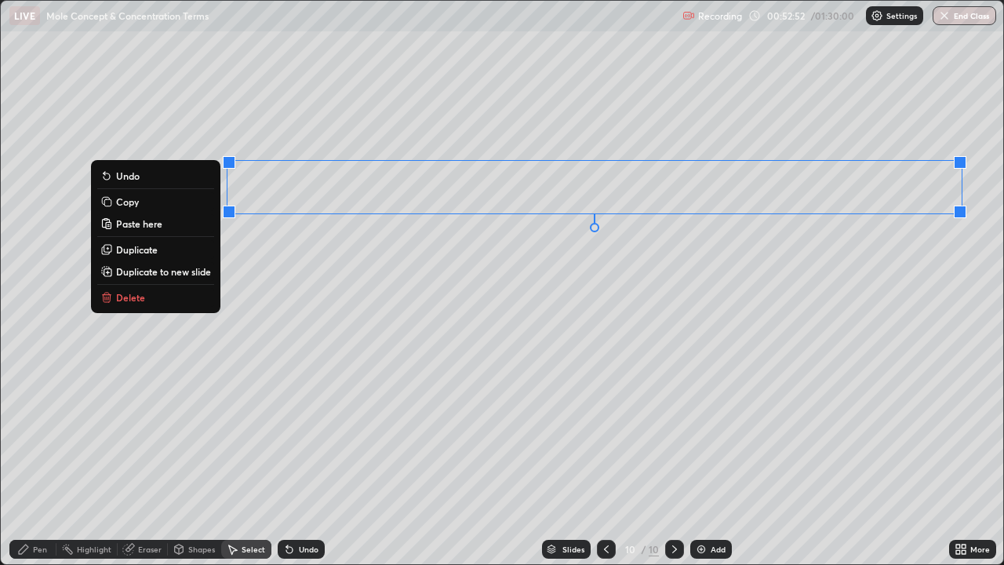
click at [138, 201] on button "Copy" at bounding box center [155, 201] width 117 height 19
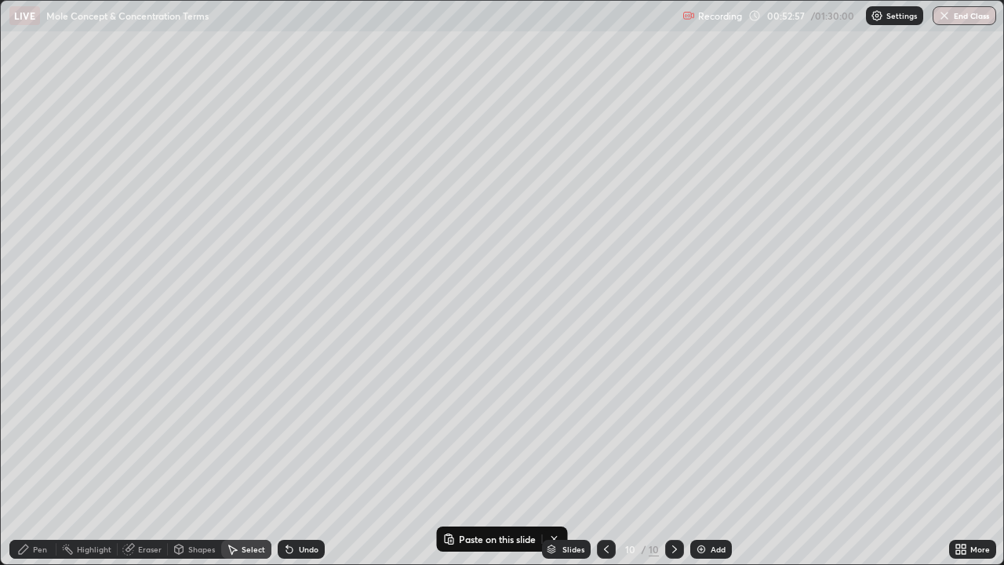
click at [706, 458] on div "Add" at bounding box center [711, 549] width 42 height 19
click at [385, 91] on p "Paste here" at bounding box center [397, 90] width 46 height 13
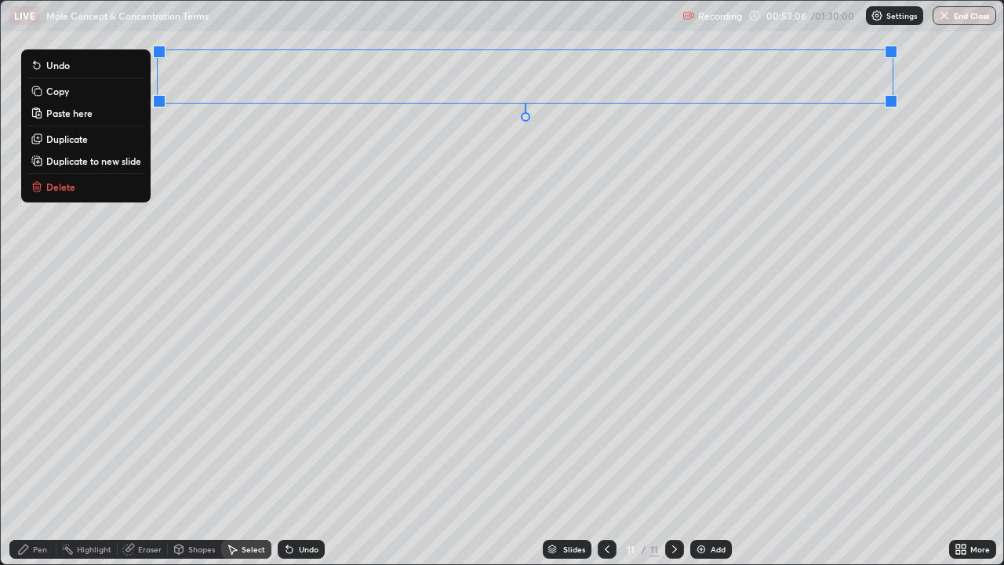
click at [30, 458] on icon at bounding box center [23, 549] width 13 height 13
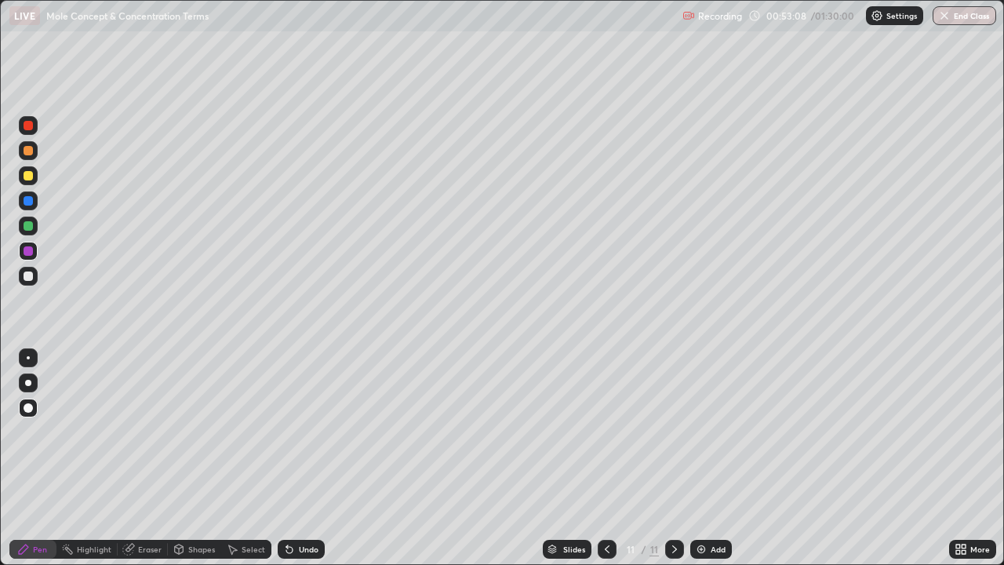
click at [29, 227] on div at bounding box center [28, 225] width 9 height 9
click at [30, 224] on div at bounding box center [28, 225] width 9 height 9
click at [606, 458] on div at bounding box center [607, 549] width 19 height 19
click at [676, 458] on icon at bounding box center [674, 549] width 13 height 13
click at [191, 458] on div "Shapes" at bounding box center [201, 549] width 27 height 8
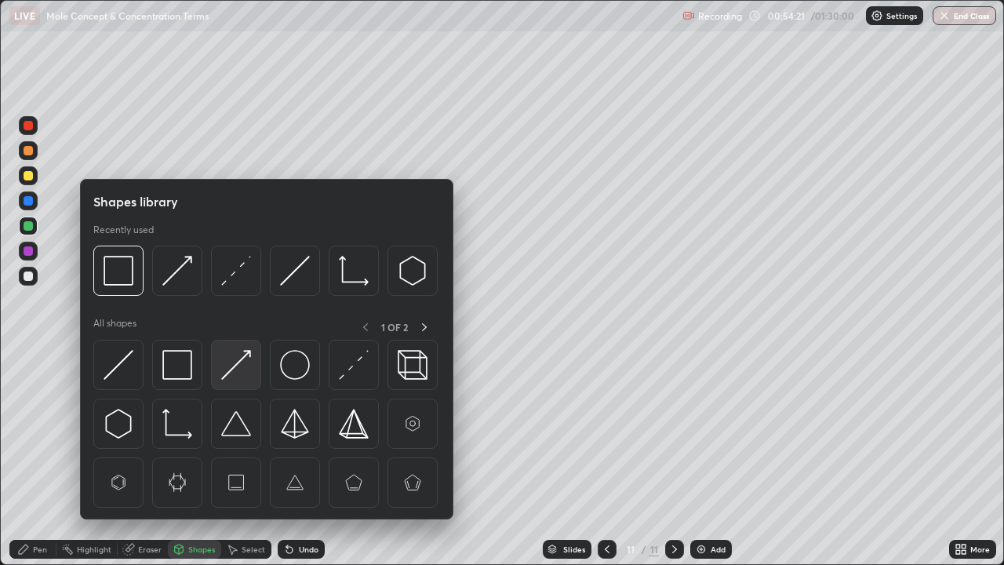
click at [238, 373] on img at bounding box center [236, 365] width 30 height 30
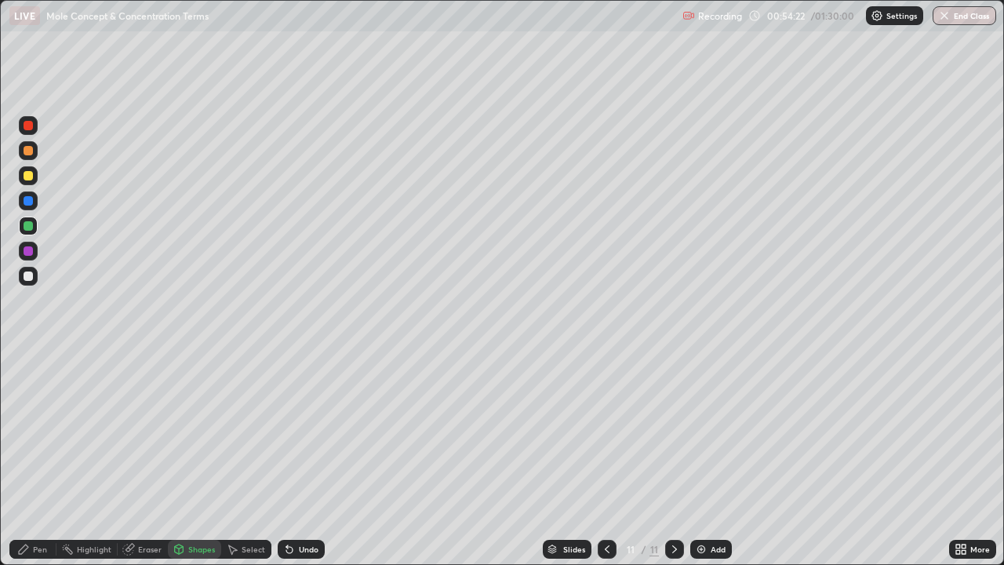
click at [35, 253] on div at bounding box center [28, 251] width 19 height 19
click at [306, 458] on div "Undo" at bounding box center [301, 549] width 47 height 19
click at [313, 458] on div "Undo" at bounding box center [309, 549] width 20 height 8
click at [317, 458] on div "Undo" at bounding box center [301, 549] width 47 height 19
click at [39, 458] on div "Pen" at bounding box center [32, 549] width 47 height 19
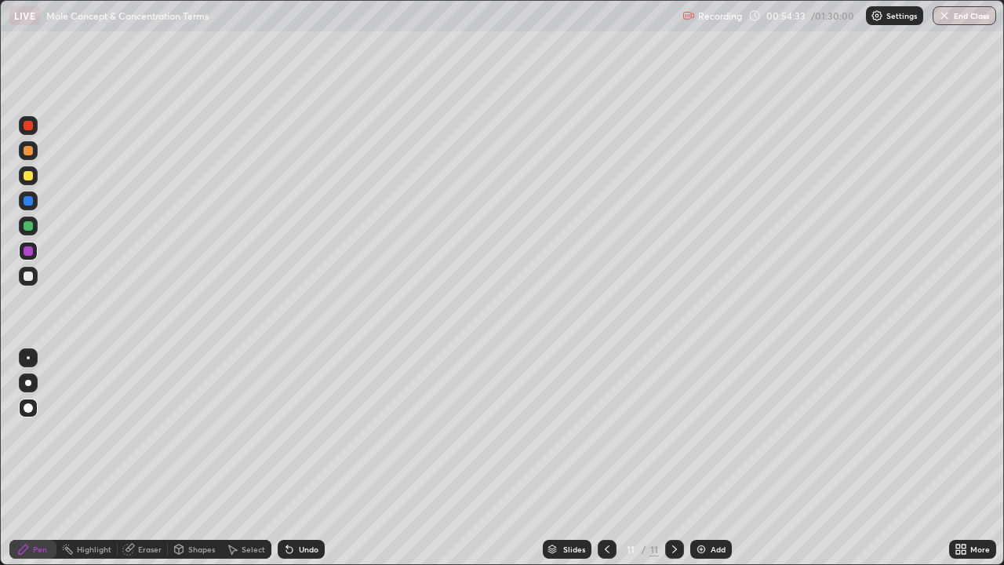
click at [28, 222] on div at bounding box center [28, 225] width 9 height 9
click at [717, 458] on div "Add" at bounding box center [718, 549] width 15 height 8
click at [31, 179] on div at bounding box center [28, 175] width 9 height 9
click at [302, 458] on div "Undo" at bounding box center [309, 549] width 20 height 8
click at [300, 458] on div "Undo" at bounding box center [309, 549] width 20 height 8
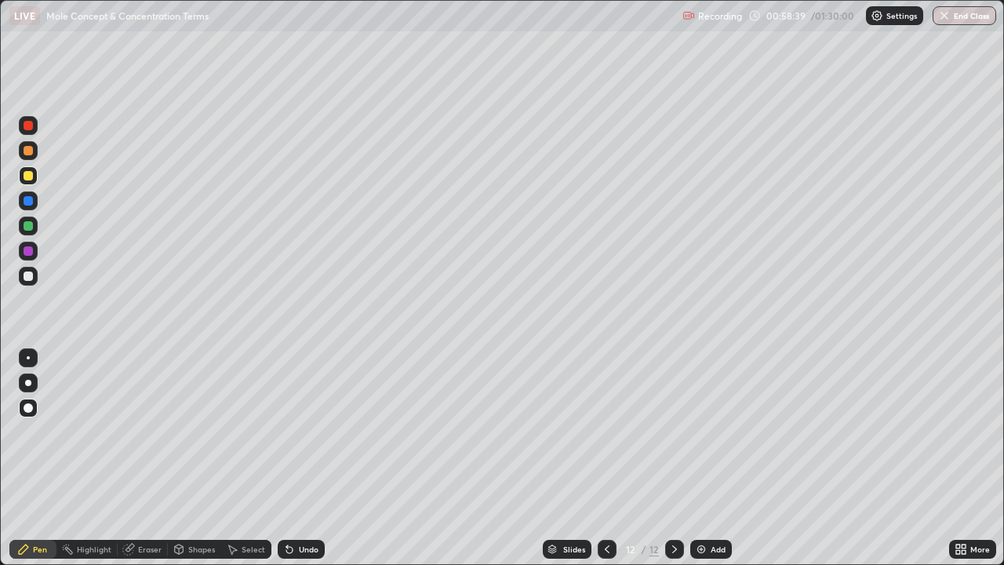
click at [314, 458] on div "Undo" at bounding box center [301, 549] width 47 height 19
click at [250, 458] on div "Select" at bounding box center [246, 549] width 50 height 19
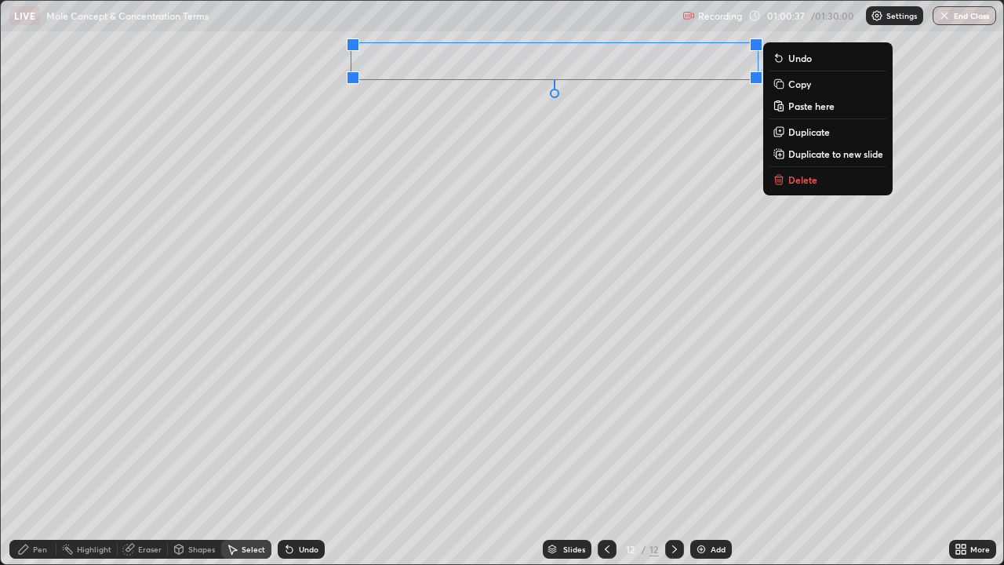
click at [821, 85] on button "Copy" at bounding box center [828, 84] width 117 height 19
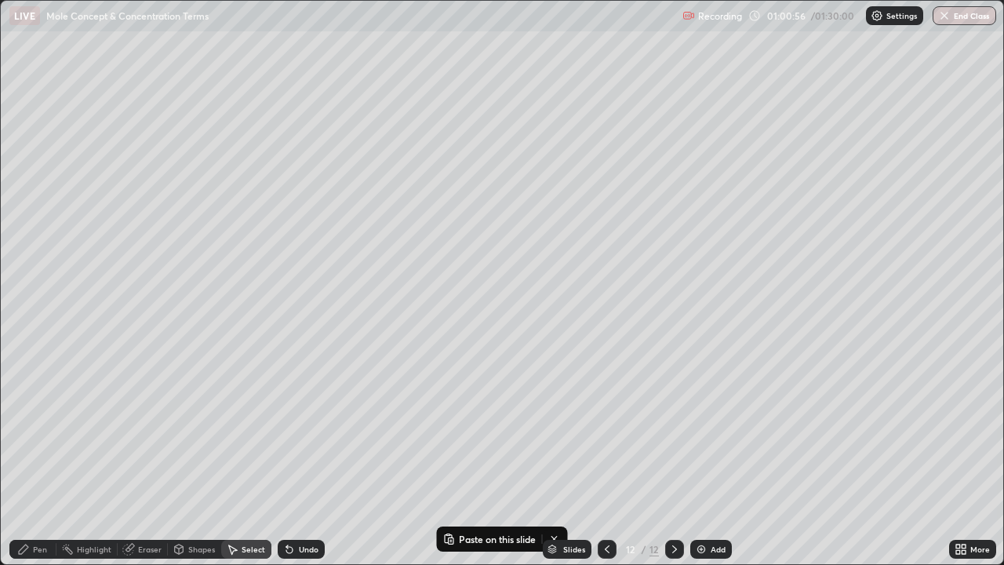
click at [703, 458] on img at bounding box center [701, 549] width 13 height 13
click at [427, 100] on p "Paste here" at bounding box center [423, 101] width 46 height 13
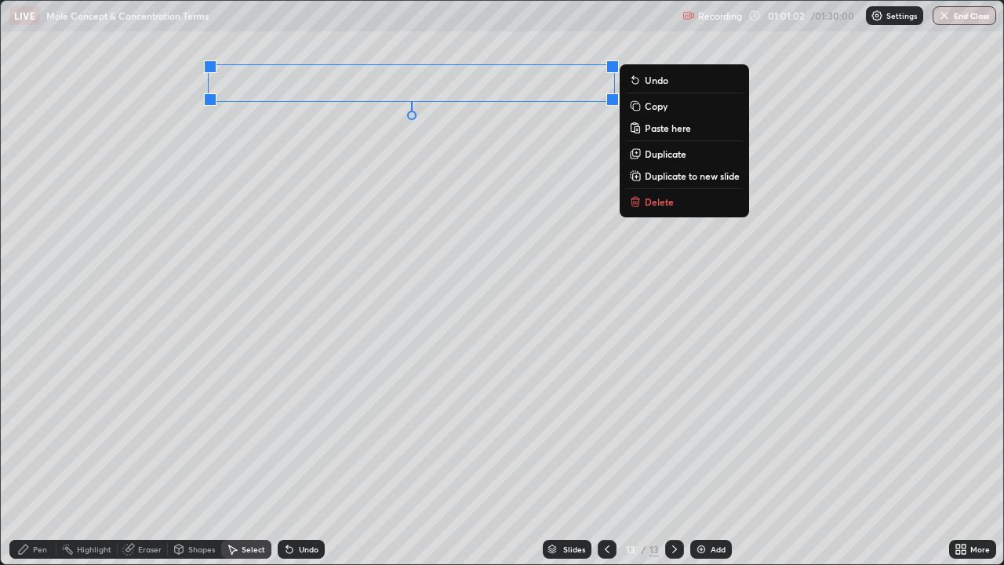
click at [42, 458] on div "Pen" at bounding box center [40, 549] width 14 height 8
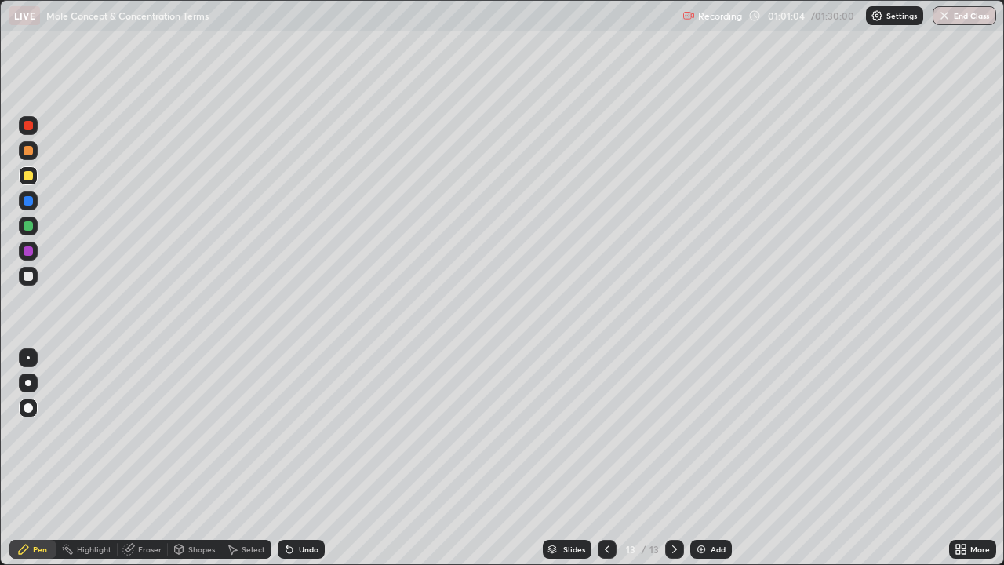
click at [28, 228] on div at bounding box center [28, 225] width 9 height 9
click at [606, 458] on icon at bounding box center [607, 549] width 13 height 13
click at [665, 458] on div at bounding box center [674, 549] width 19 height 19
click at [35, 251] on div at bounding box center [28, 251] width 19 height 19
click at [213, 458] on div "Shapes" at bounding box center [201, 549] width 27 height 8
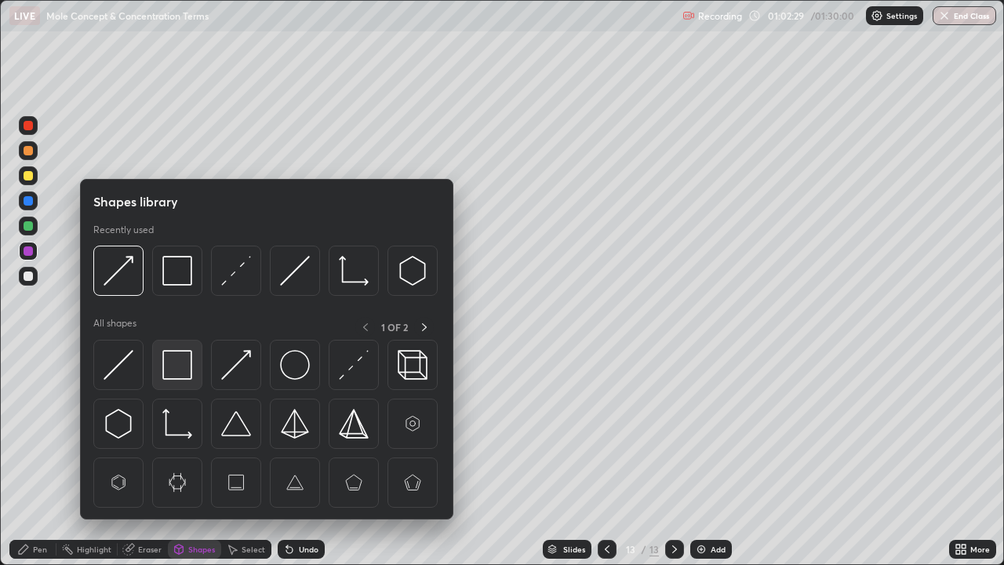
click at [184, 369] on img at bounding box center [177, 365] width 30 height 30
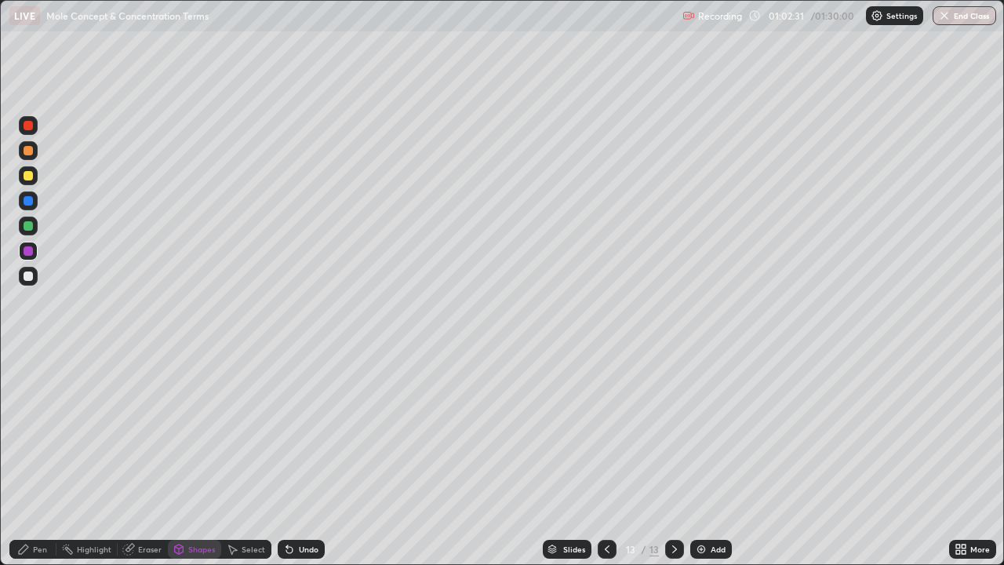
click at [29, 251] on div at bounding box center [28, 250] width 9 height 9
click at [35, 458] on div "Pen" at bounding box center [40, 549] width 14 height 8
click at [27, 228] on div at bounding box center [28, 225] width 9 height 9
click at [27, 251] on div at bounding box center [28, 250] width 9 height 9
click at [288, 458] on icon at bounding box center [289, 550] width 6 height 6
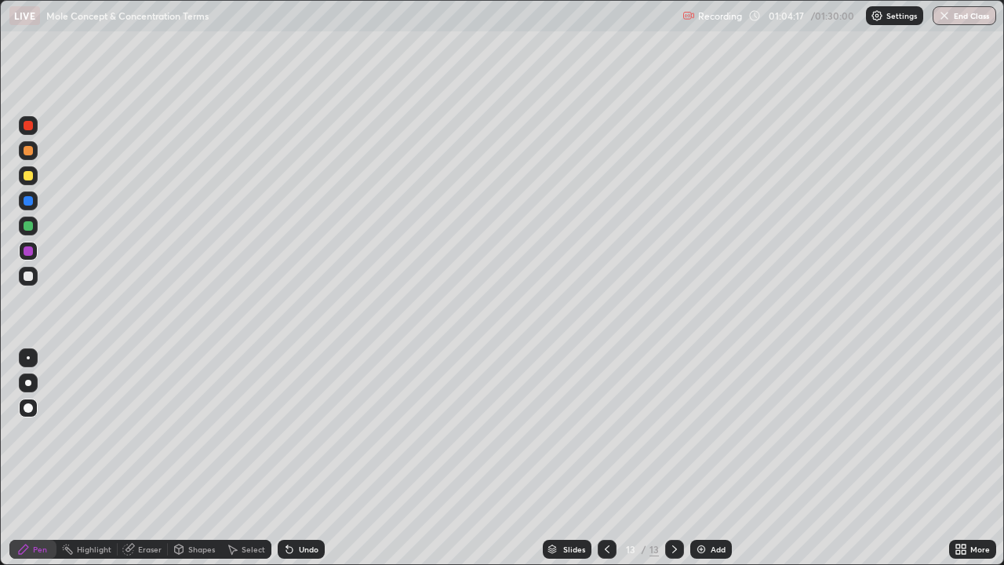
click at [241, 458] on div "Select" at bounding box center [246, 549] width 50 height 19
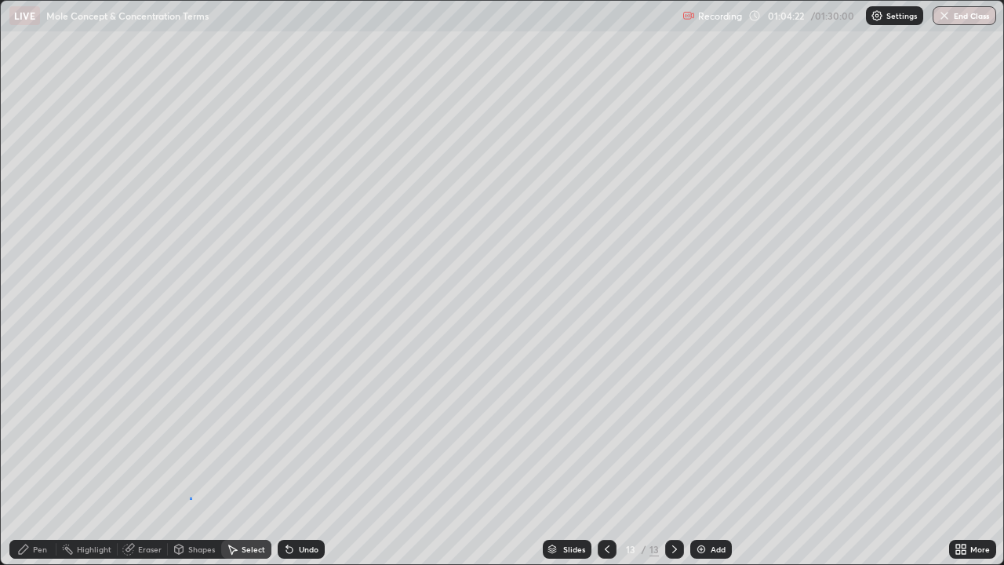
click at [191, 458] on div "0 ° Undo Copy Paste here Duplicate Duplicate to new slide Delete" at bounding box center [502, 282] width 1003 height 563
click at [144, 458] on div "0 ° Undo Copy Paste here Duplicate Duplicate to new slide Delete" at bounding box center [502, 282] width 1003 height 563
click at [31, 458] on div "Pen" at bounding box center [32, 549] width 47 height 19
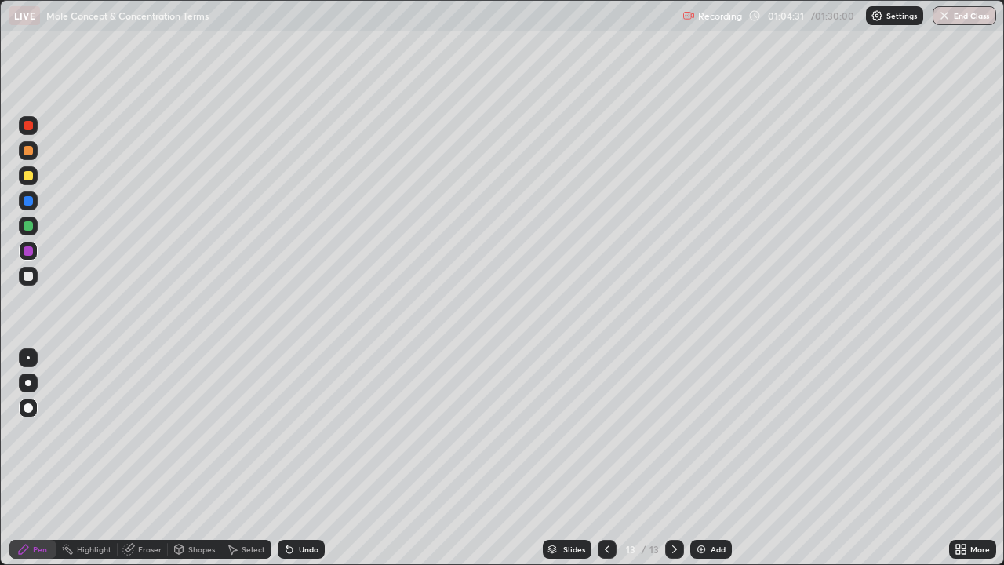
click at [29, 227] on div at bounding box center [28, 225] width 9 height 9
click at [305, 458] on div "Undo" at bounding box center [301, 549] width 47 height 19
click at [711, 458] on div "Add" at bounding box center [718, 549] width 15 height 8
click at [31, 176] on div at bounding box center [28, 175] width 9 height 9
click at [30, 277] on div at bounding box center [28, 275] width 9 height 9
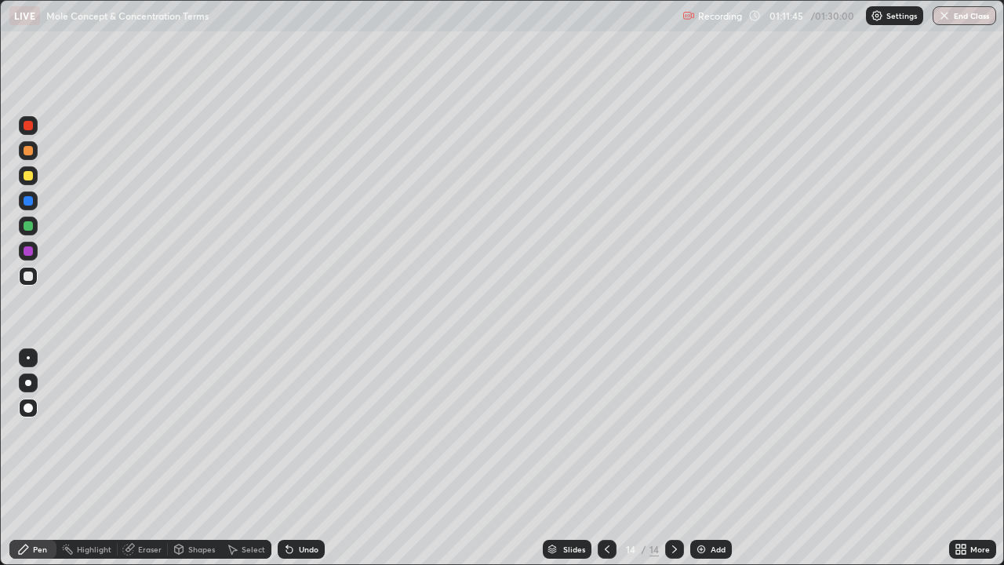
click at [30, 180] on div at bounding box center [28, 175] width 9 height 9
click at [244, 458] on div "Select" at bounding box center [254, 549] width 24 height 8
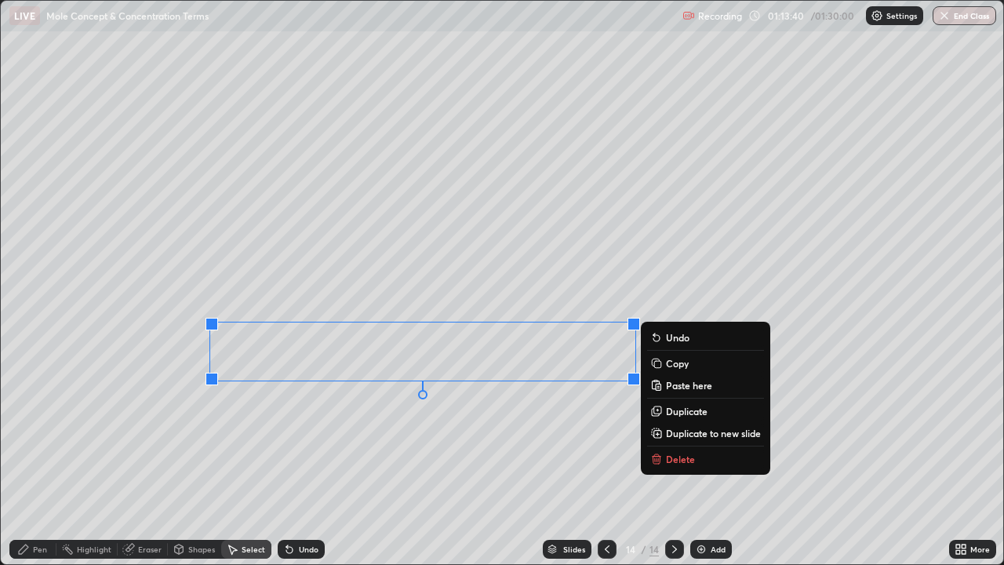
click at [686, 365] on p "Copy" at bounding box center [677, 363] width 23 height 13
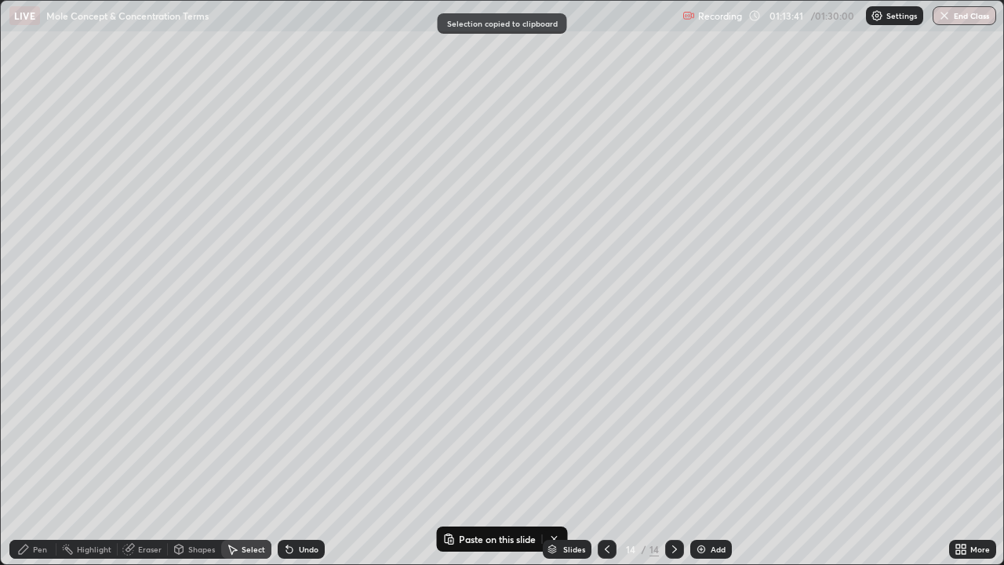
click at [719, 458] on div "Add" at bounding box center [718, 549] width 15 height 8
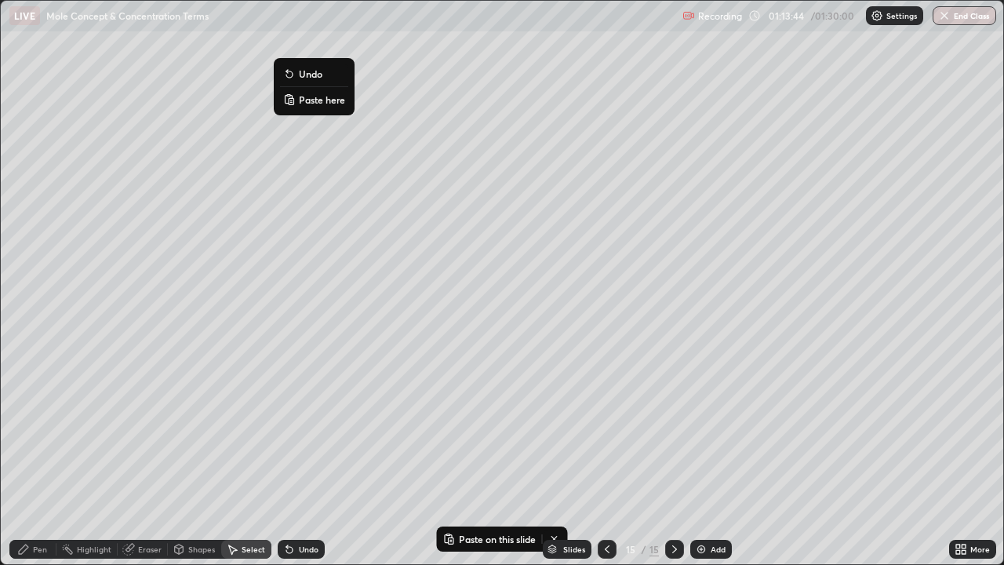
click at [320, 99] on p "Paste here" at bounding box center [322, 99] width 46 height 13
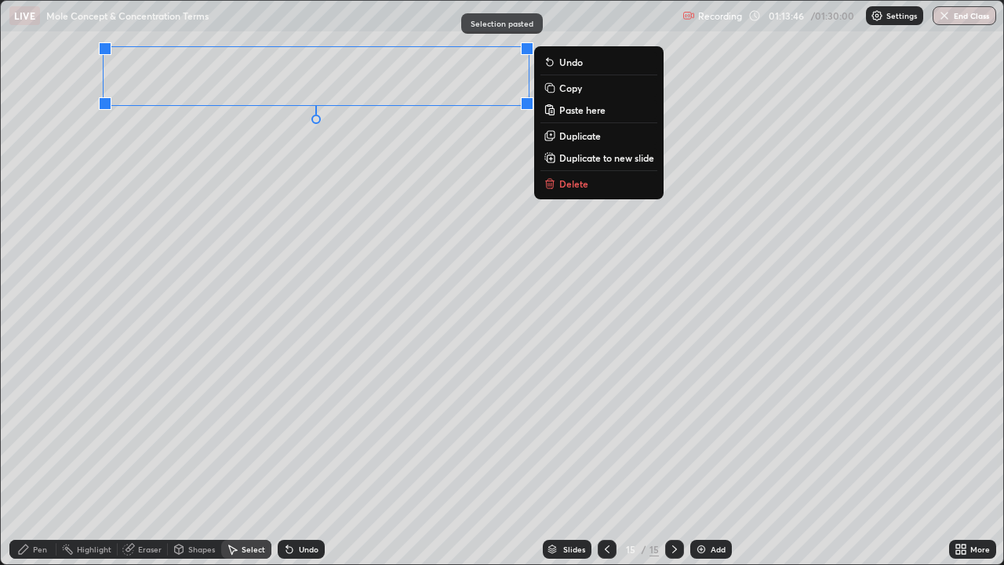
click at [232, 214] on div "0 ° Undo Copy Paste here Duplicate Duplicate to new slide Delete" at bounding box center [502, 282] width 1003 height 563
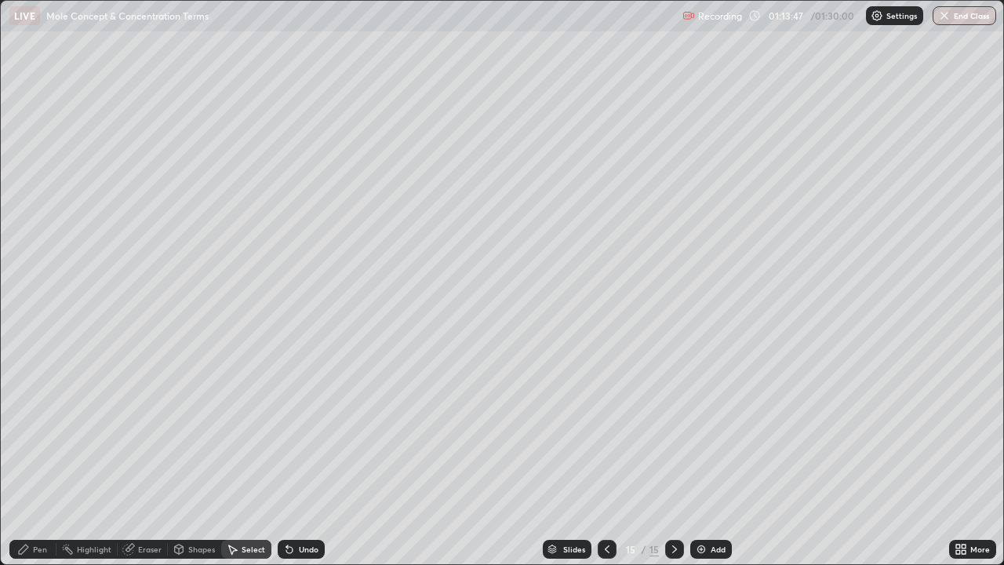
click at [46, 458] on div "Pen" at bounding box center [32, 549] width 47 height 19
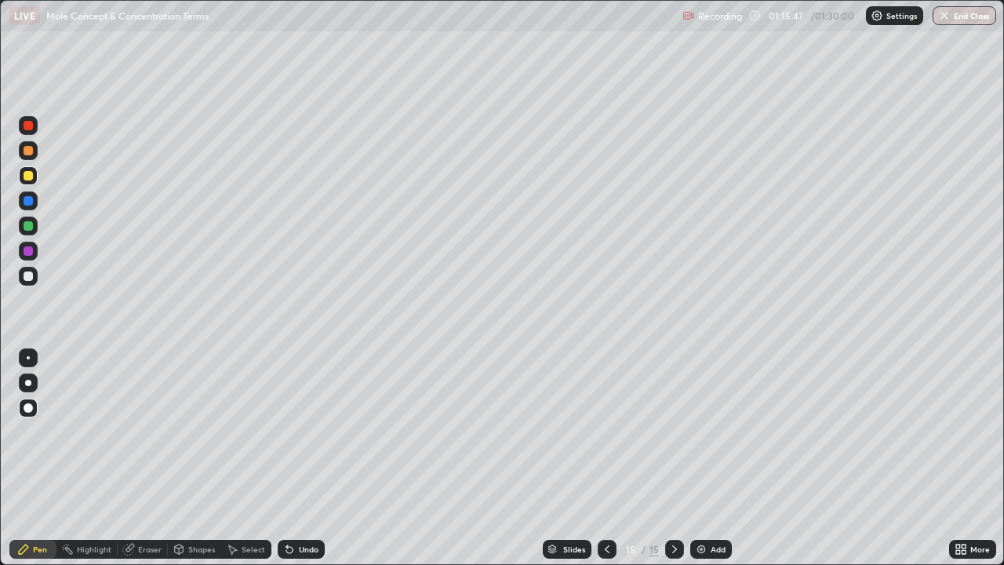
click at [193, 458] on div "Shapes" at bounding box center [201, 549] width 27 height 8
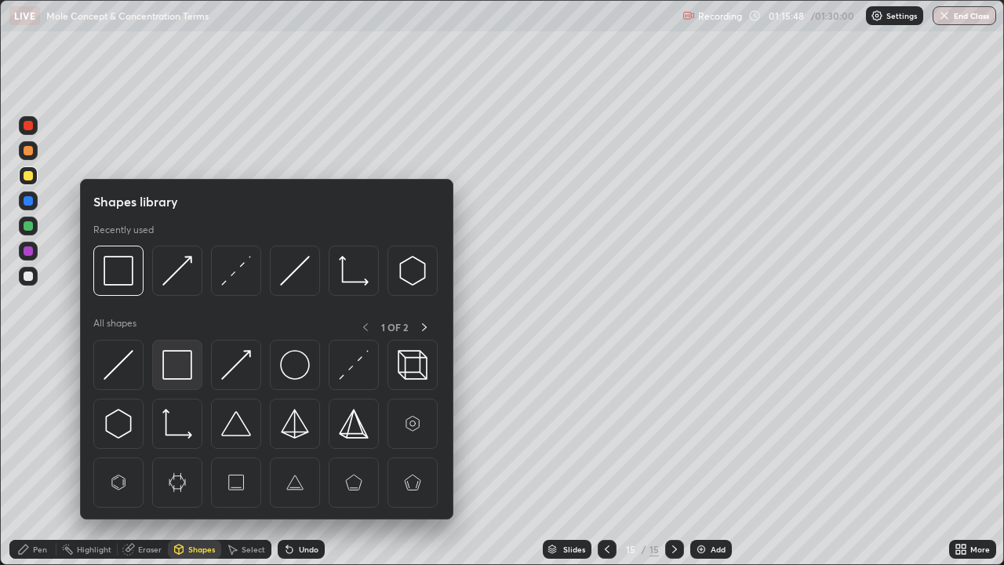
click at [178, 366] on img at bounding box center [177, 365] width 30 height 30
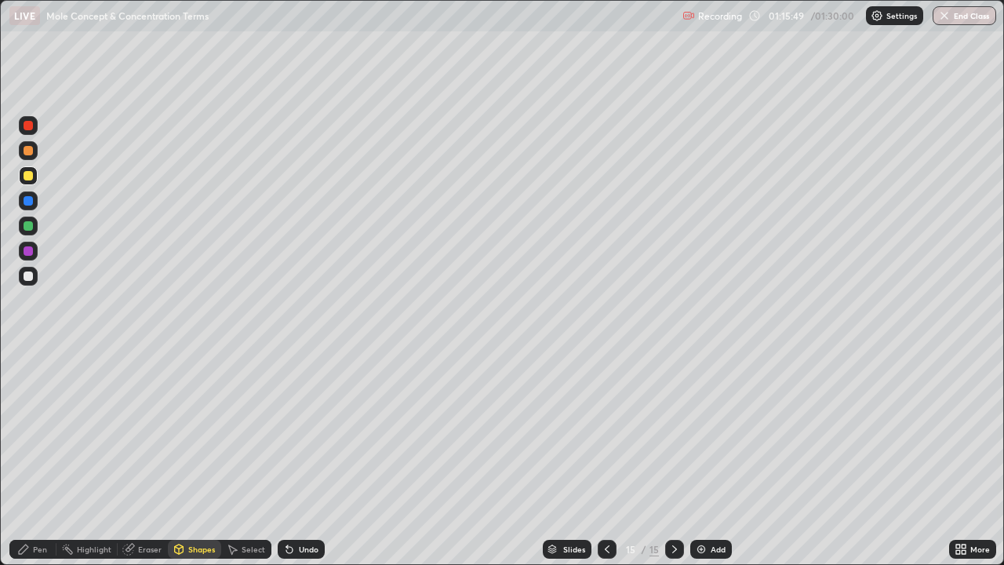
click at [32, 249] on div at bounding box center [28, 250] width 9 height 9
click at [299, 458] on div "Undo" at bounding box center [309, 549] width 20 height 8
click at [300, 458] on div "Undo" at bounding box center [309, 549] width 20 height 8
click at [36, 458] on div "Pen" at bounding box center [40, 549] width 14 height 8
click at [30, 273] on div at bounding box center [28, 275] width 9 height 9
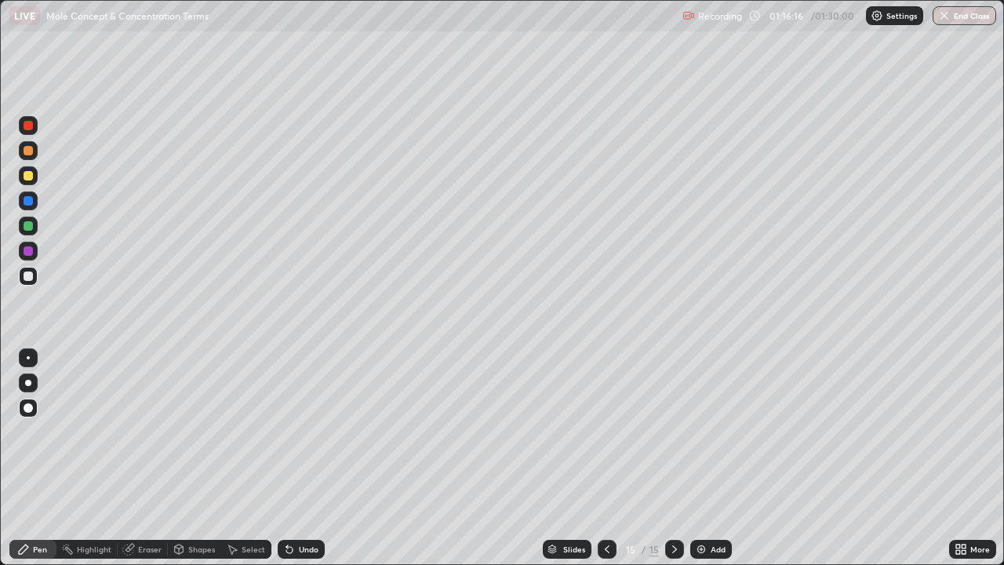
click at [31, 224] on div at bounding box center [28, 225] width 9 height 9
click at [28, 277] on div at bounding box center [28, 275] width 9 height 9
click at [722, 458] on div "Add" at bounding box center [718, 549] width 15 height 8
click at [307, 458] on div "Undo" at bounding box center [309, 549] width 20 height 8
click at [305, 458] on div "Undo" at bounding box center [301, 549] width 47 height 19
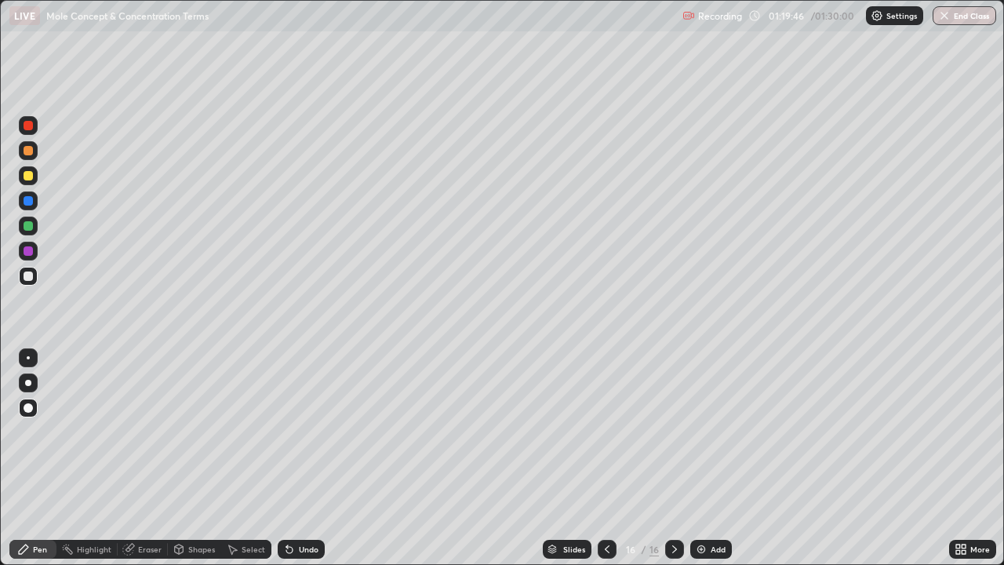
click at [308, 458] on div "Undo" at bounding box center [309, 549] width 20 height 8
click at [307, 458] on div "Undo" at bounding box center [309, 549] width 20 height 8
click at [19, 252] on div at bounding box center [28, 251] width 19 height 19
click at [27, 224] on div at bounding box center [28, 225] width 9 height 9
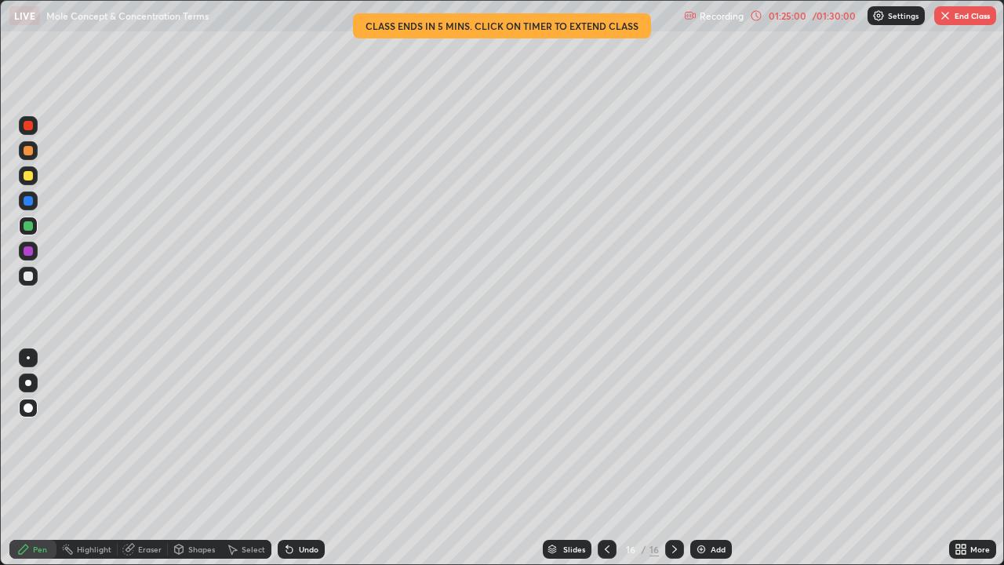
click at [981, 20] on button "End Class" at bounding box center [965, 15] width 62 height 19
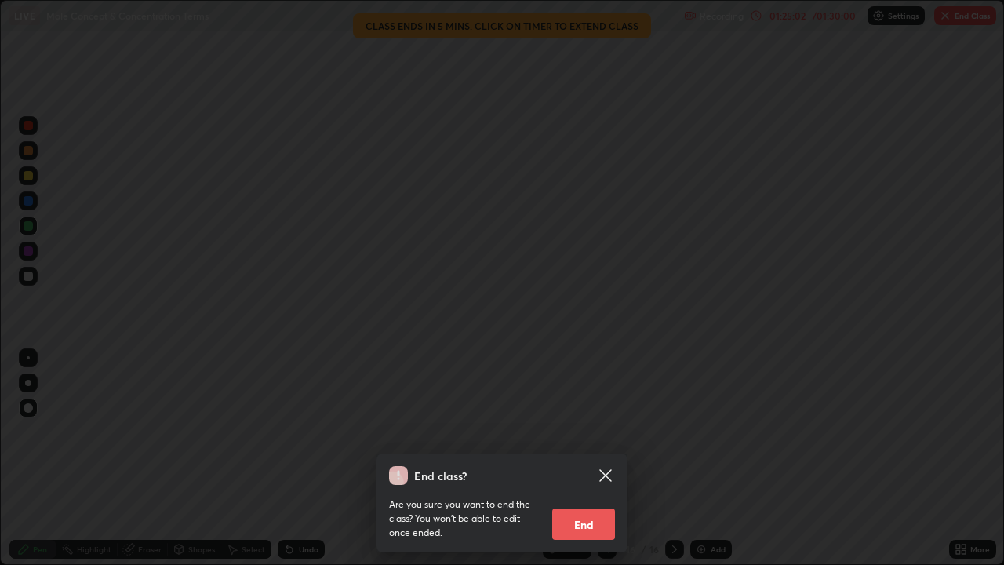
click at [584, 458] on button "End" at bounding box center [583, 523] width 63 height 31
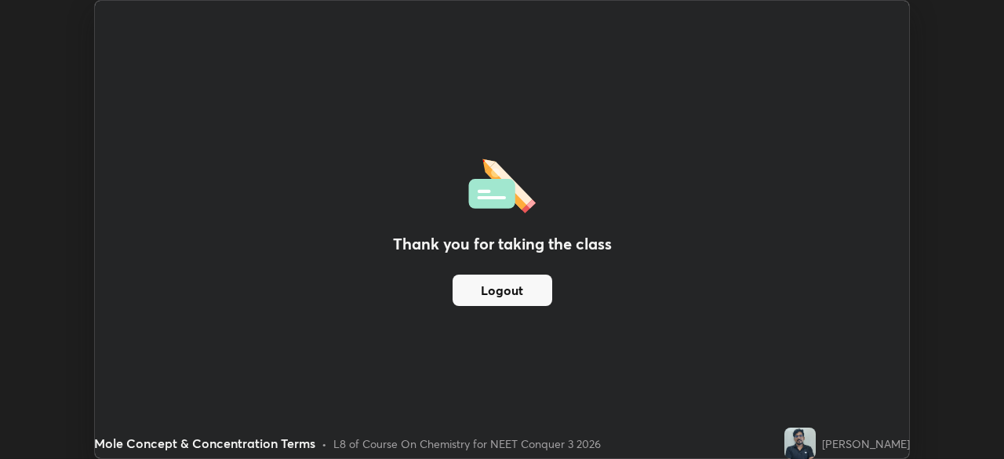
scroll to position [77987, 77442]
